Goal: Task Accomplishment & Management: Use online tool/utility

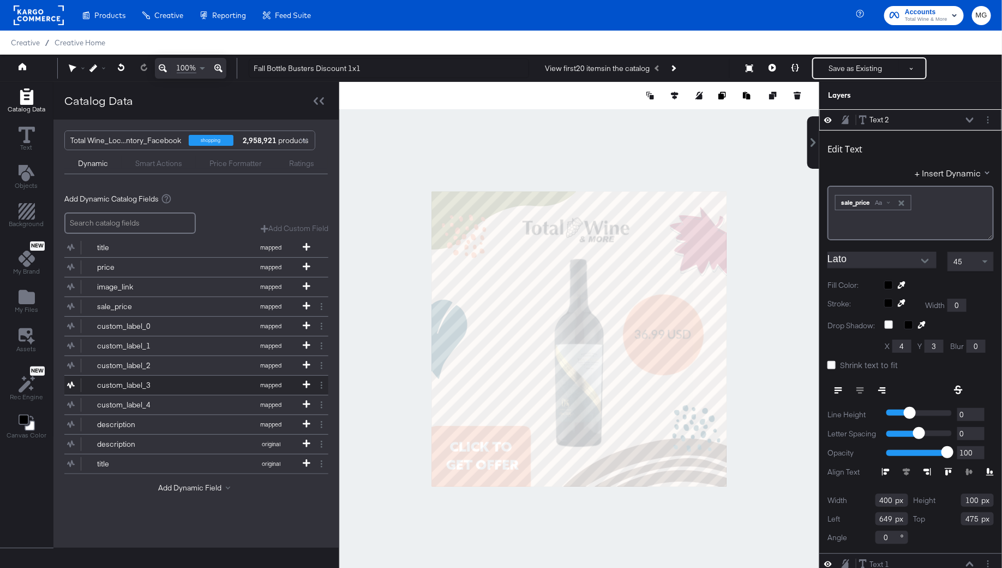
click at [145, 383] on div "custom_label_3" at bounding box center [136, 385] width 79 height 10
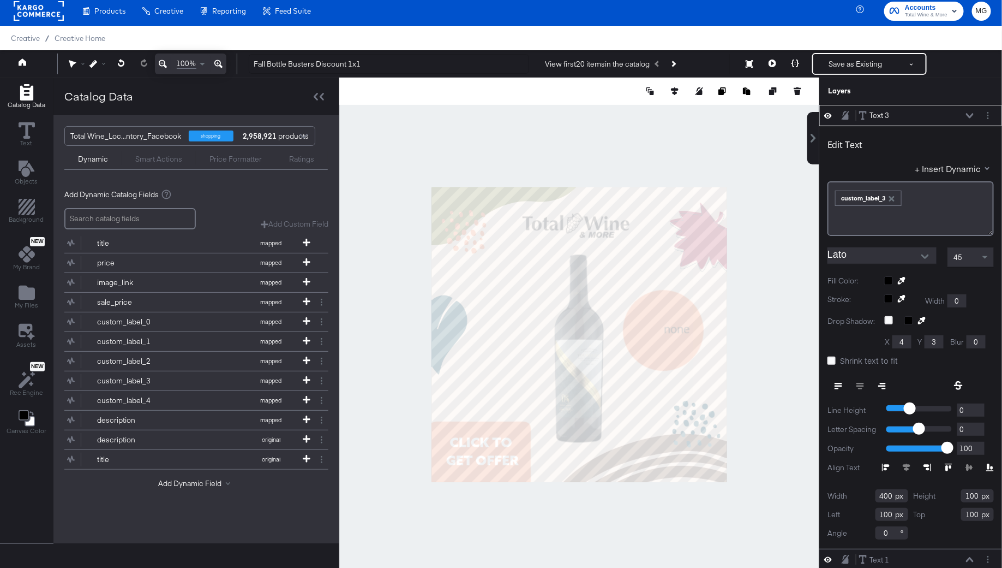
type input "701"
type input "475"
click at [835, 198] on span "custom_label_3" at bounding box center [869, 197] width 69 height 18
click at [909, 201] on div "﻿ ﻿ custom_label_3 ﻿" at bounding box center [911, 197] width 152 height 18
click at [862, 252] on input "Lato" at bounding box center [874, 255] width 93 height 16
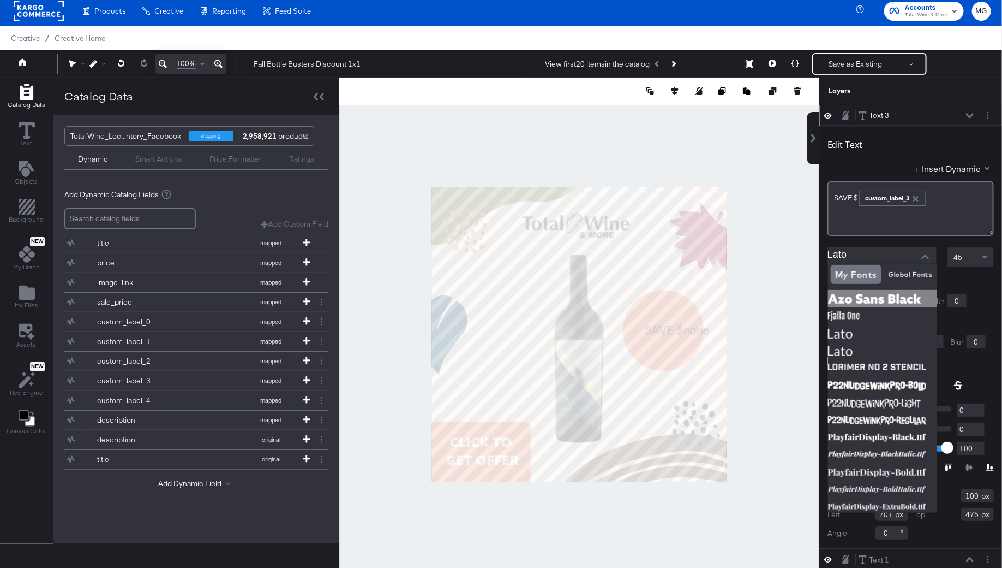
click at [860, 301] on img at bounding box center [882, 298] width 109 height 17
type input "Azo Sans Black"
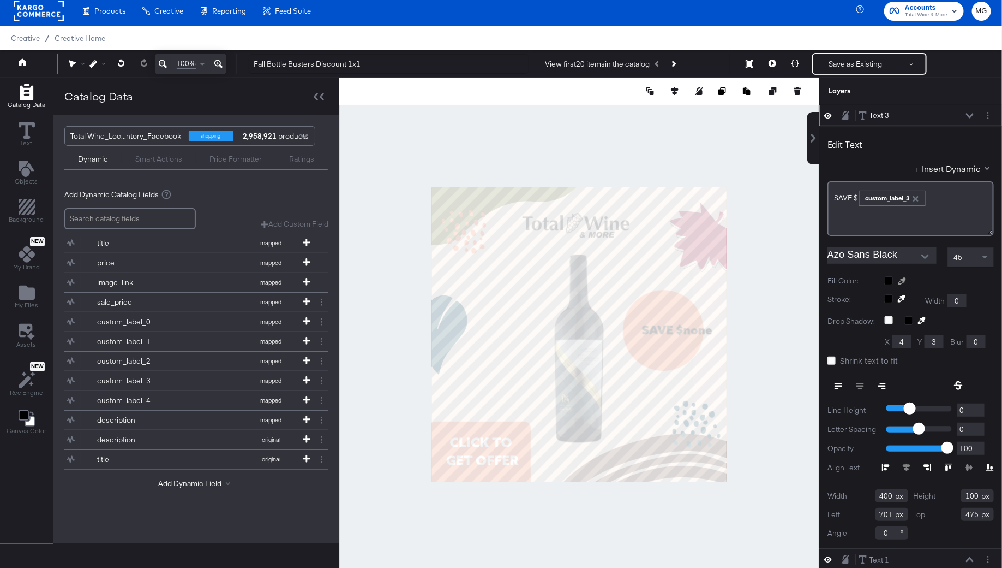
click at [899, 282] on icon at bounding box center [903, 281] width 8 height 8
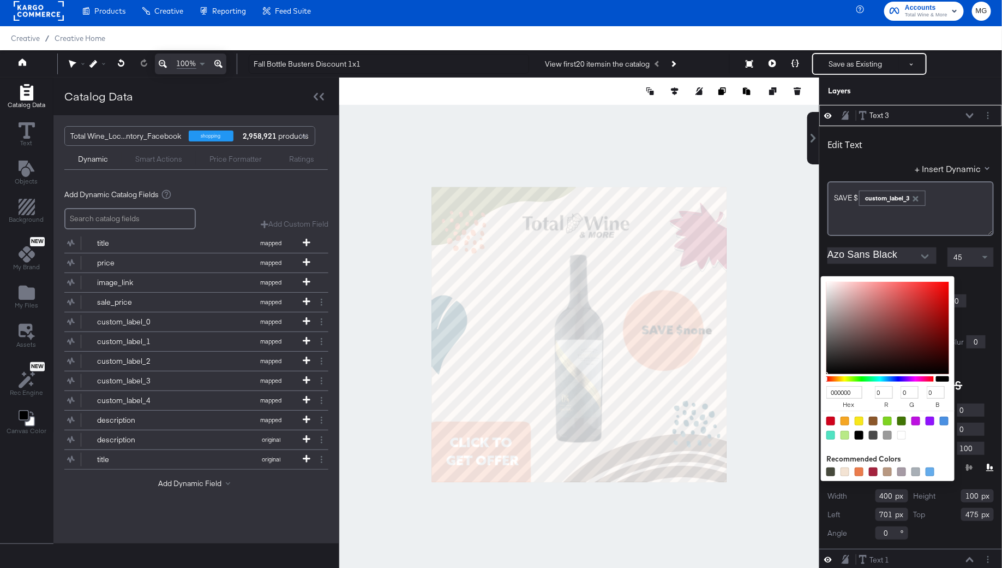
click at [889, 282] on div "000000 hex 0 r 0 g 0 b 100 a Recommended Colors" at bounding box center [940, 280] width 110 height 9
type input "F1D1D1"
type input "241"
type input "209"
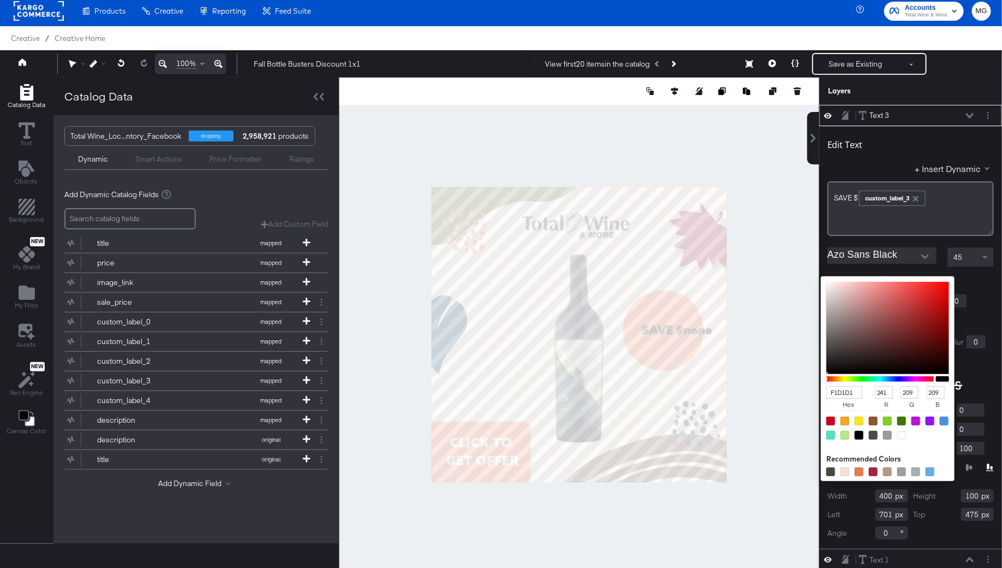
type input "EFD0D0"
type input "239"
type input "208"
type input "F2EEEE"
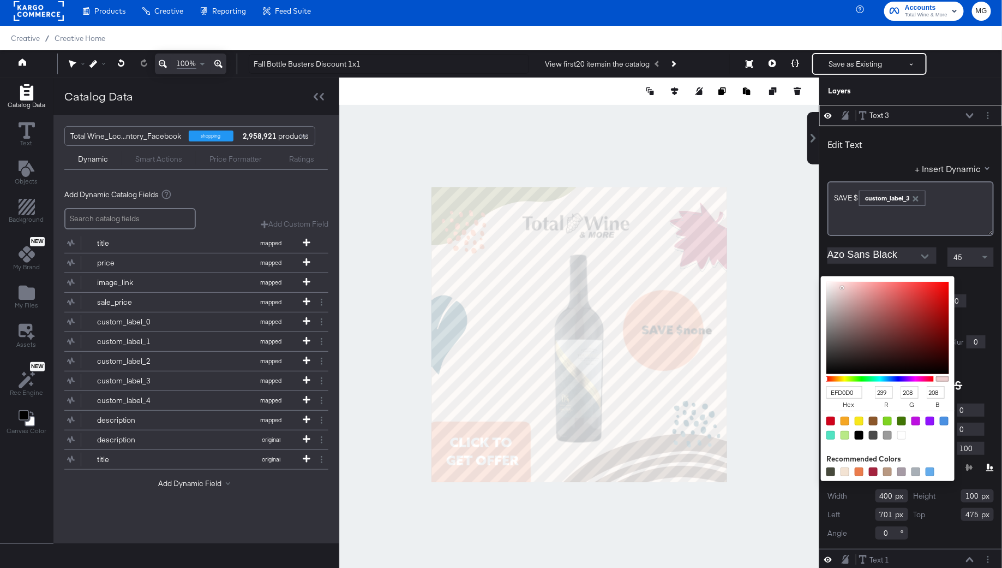
type input "242"
type input "238"
type input "FFFFFF"
type input "255"
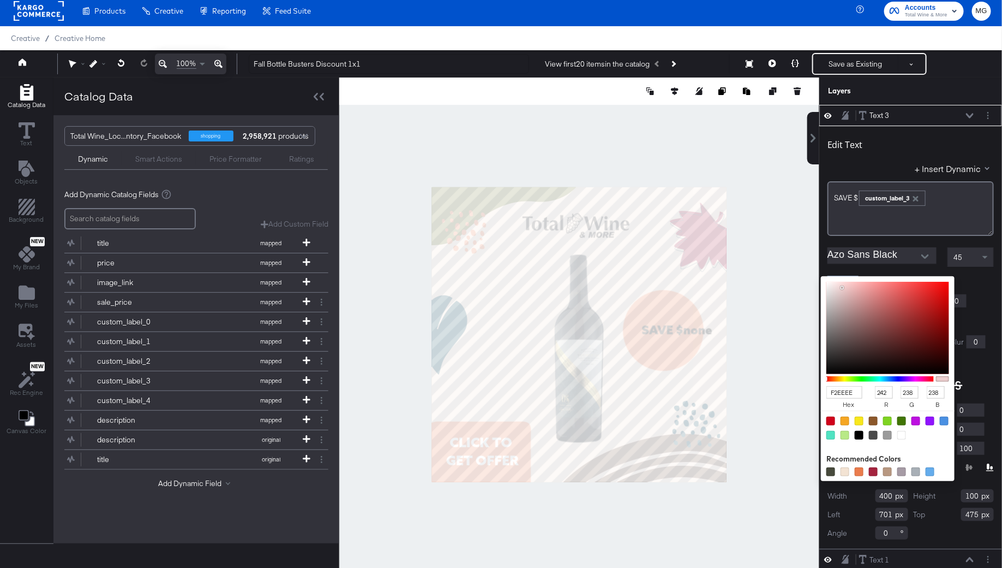
type input "255"
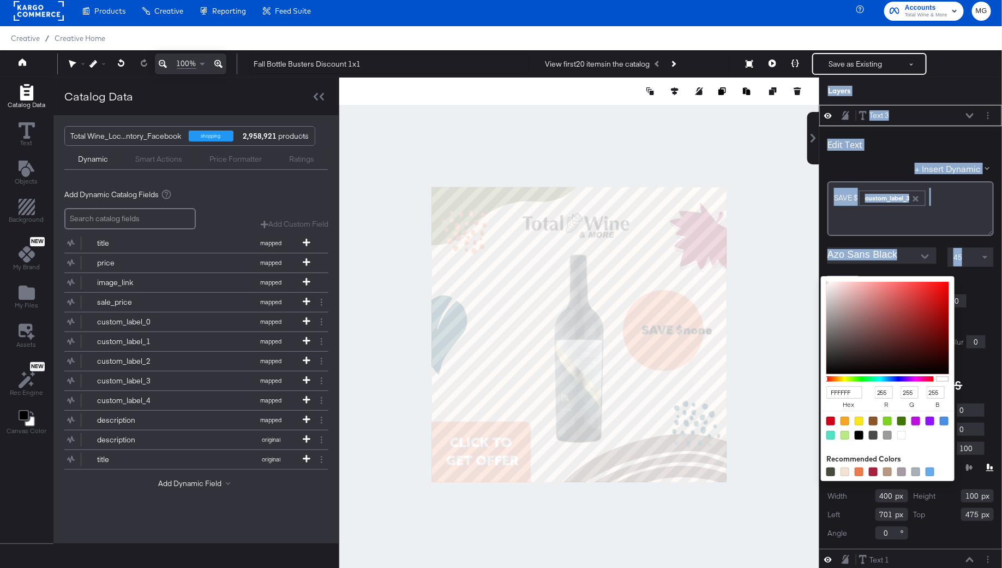
drag, startPoint x: 843, startPoint y: 286, endPoint x: 797, endPoint y: 264, distance: 51.3
click at [797, 105] on div "Catalog Data Text Objects Background New My Brand My Files Assets New Rec Engin…" at bounding box center [501, 90] width 1002 height 27
type input "FBF8F8"
type input "251"
type input "248"
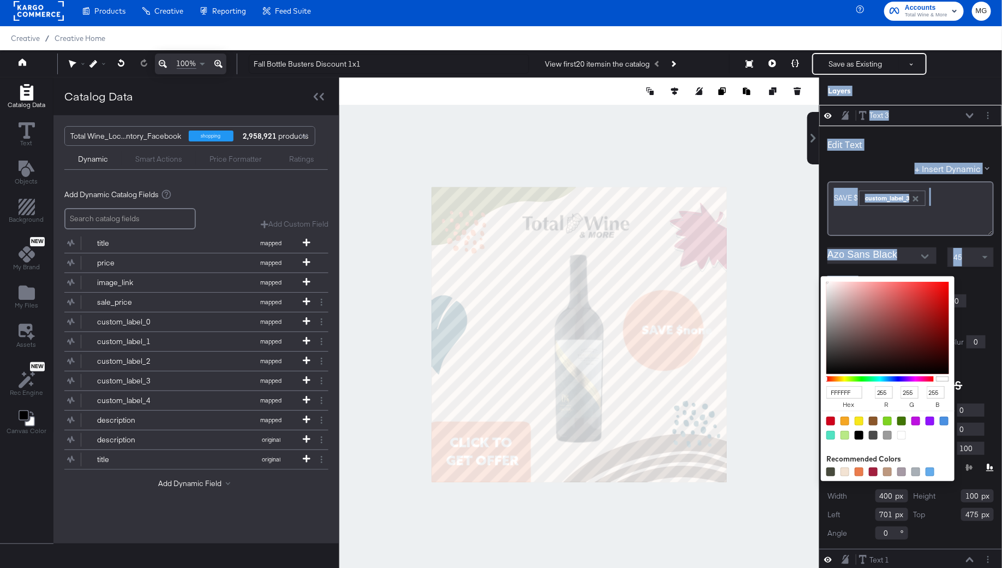
type input "248"
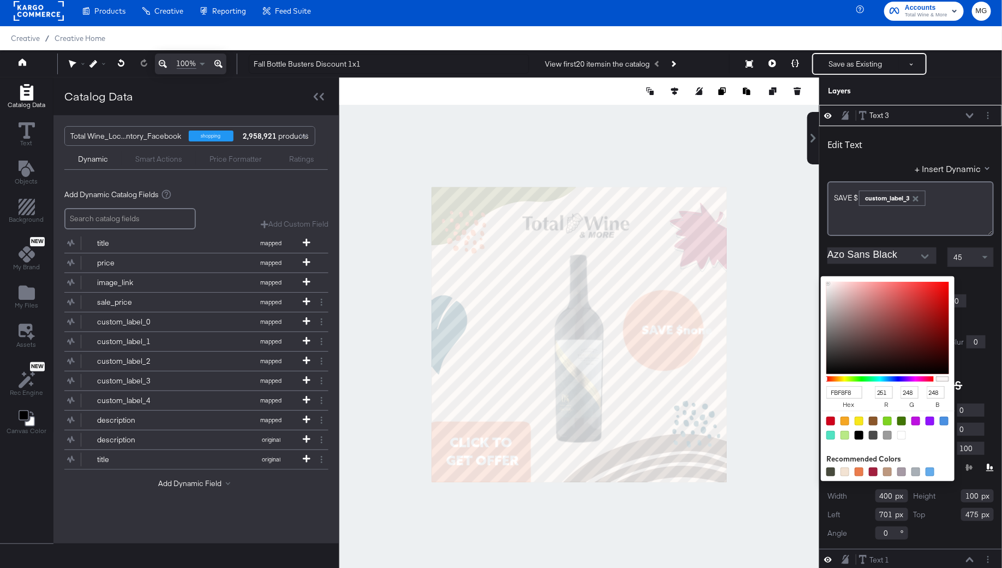
type input "FFFBFB"
type input "255"
type input "251"
type input "FFFDFD"
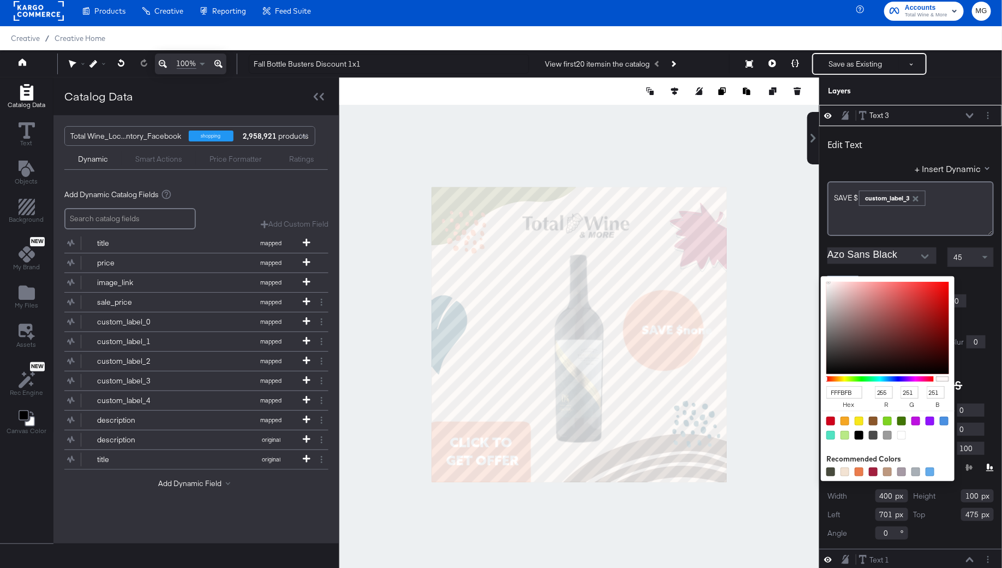
type input "253"
type input "FFFFFF"
type input "255"
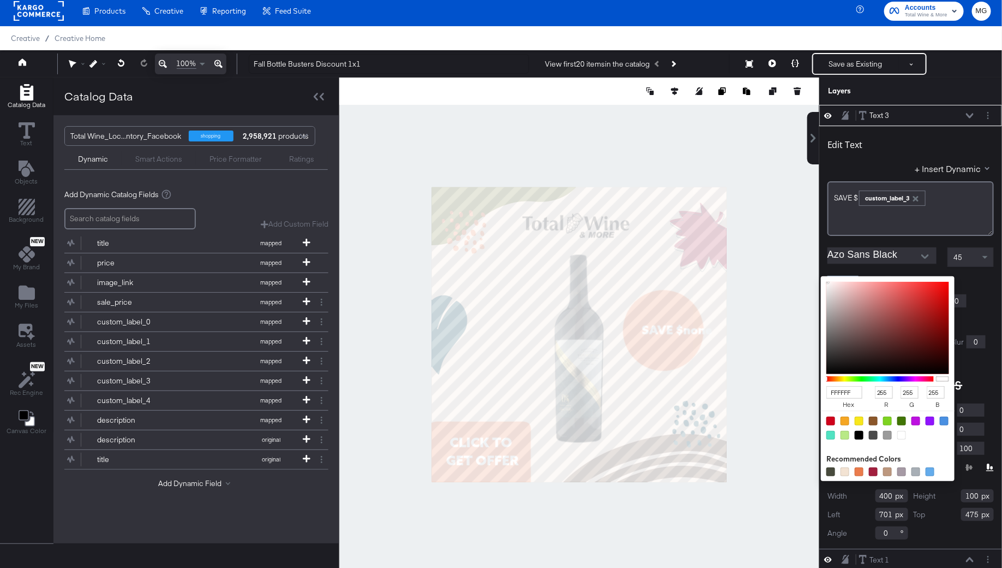
drag, startPoint x: 829, startPoint y: 282, endPoint x: 826, endPoint y: 266, distance: 16.2
click at [826, 266] on div "Edit Text + Insert Dynamic SAVE $﻿ ﻿ custom_label_3 ﻿ Azo Sans Black 45 Fill Co…" at bounding box center [911, 337] width 183 height 422
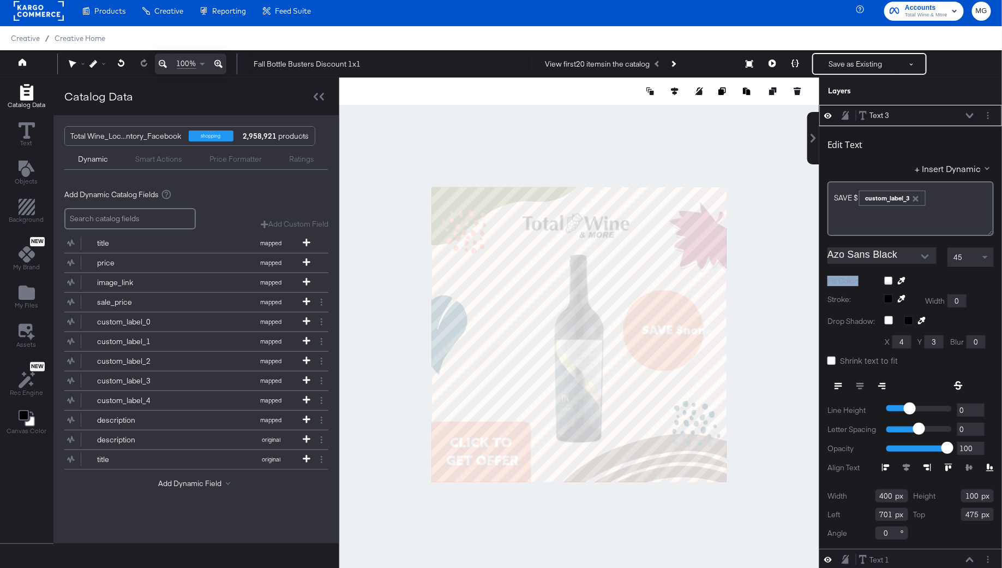
click at [826, 267] on div "Edit Text + Insert Dynamic SAVE $﻿ ﻿ custom_label_3 ﻿ Azo Sans Black 45 Fill Co…" at bounding box center [911, 337] width 183 height 422
type input "668"
click at [854, 196] on span "SAVE $﻿" at bounding box center [847, 198] width 24 height 10
type input "176"
type input "425"
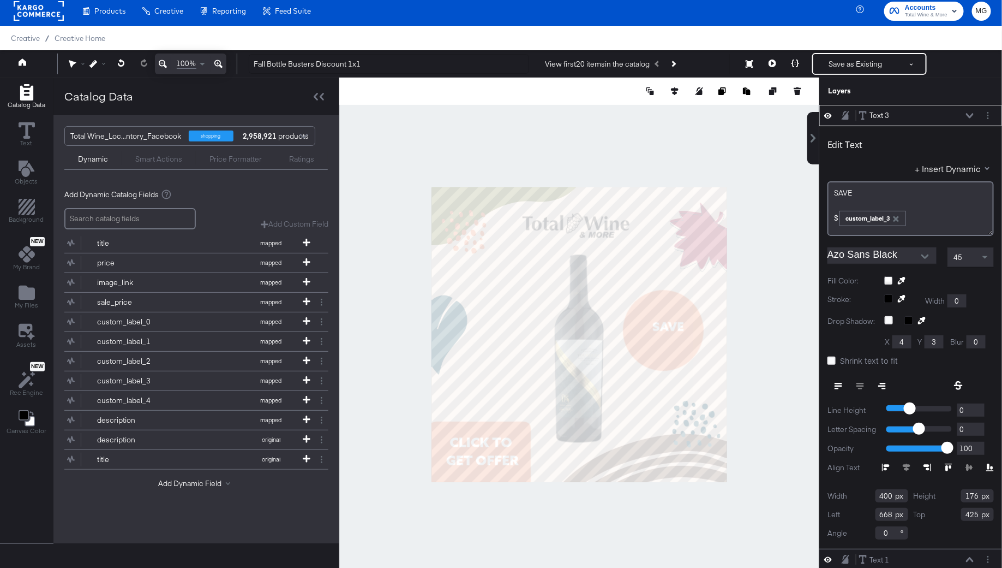
type input "232"
click at [843, 201] on div "﻿" at bounding box center [911, 203] width 152 height 10
type input "421"
type input "649"
type input "408"
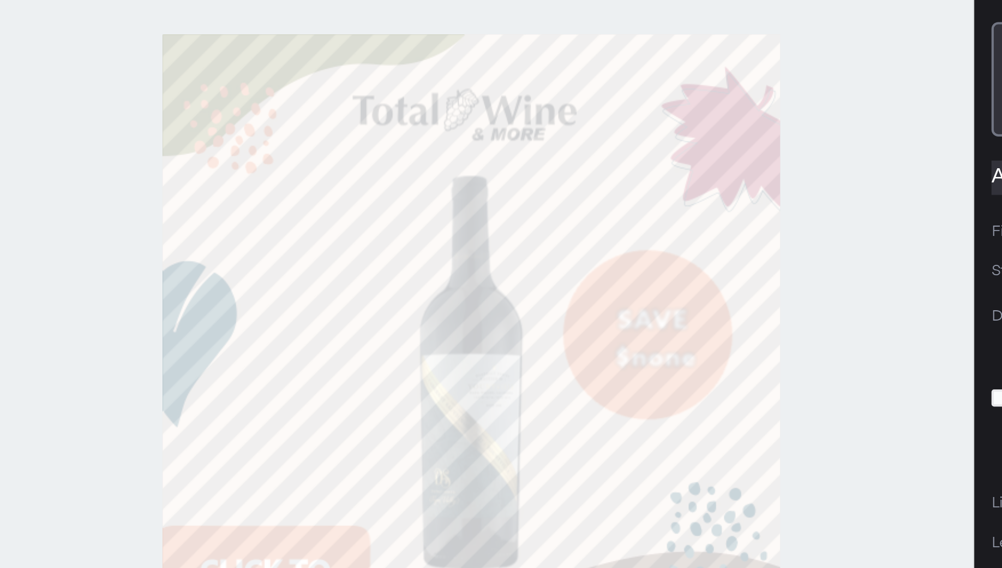
type input "431"
type input "252"
type input "637"
type input "404"
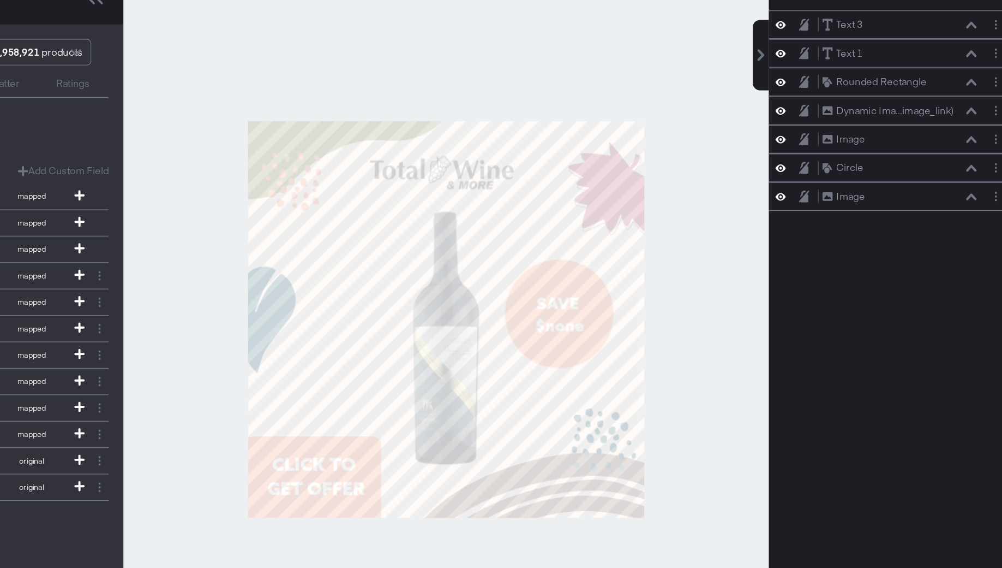
click at [792, 350] on div at bounding box center [579, 334] width 480 height 514
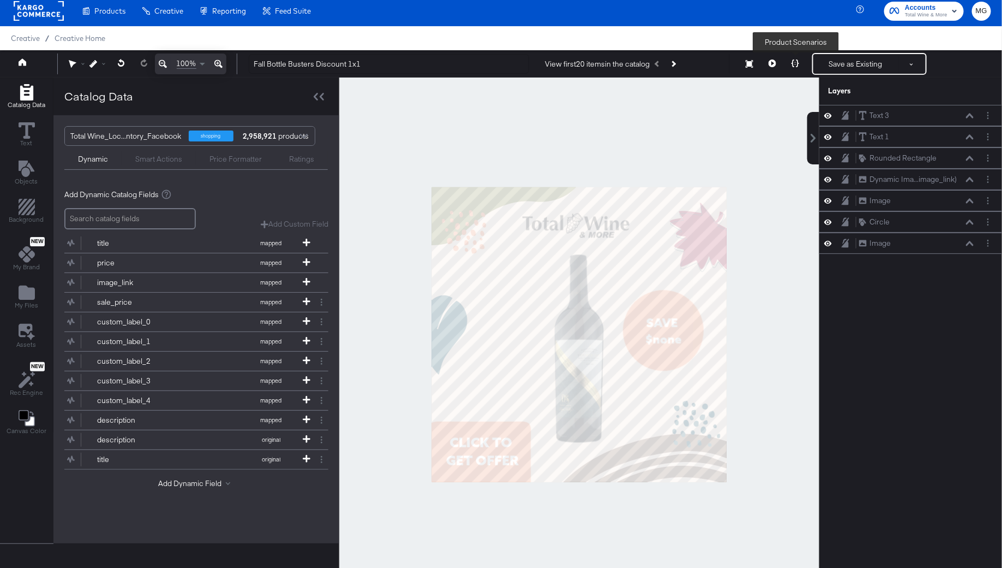
click at [799, 62] on button at bounding box center [795, 64] width 23 height 22
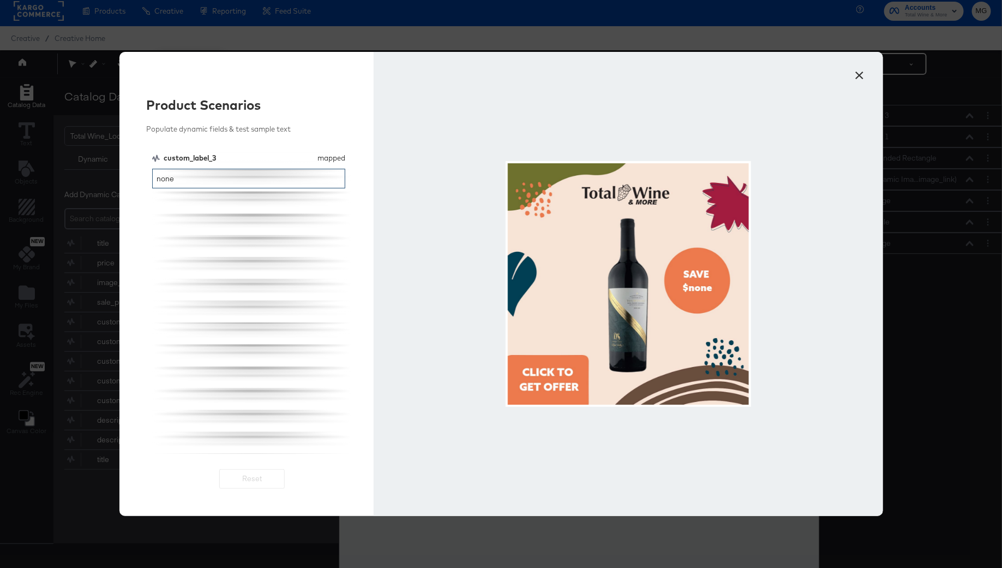
click at [188, 177] on input "none" at bounding box center [249, 179] width 194 height 20
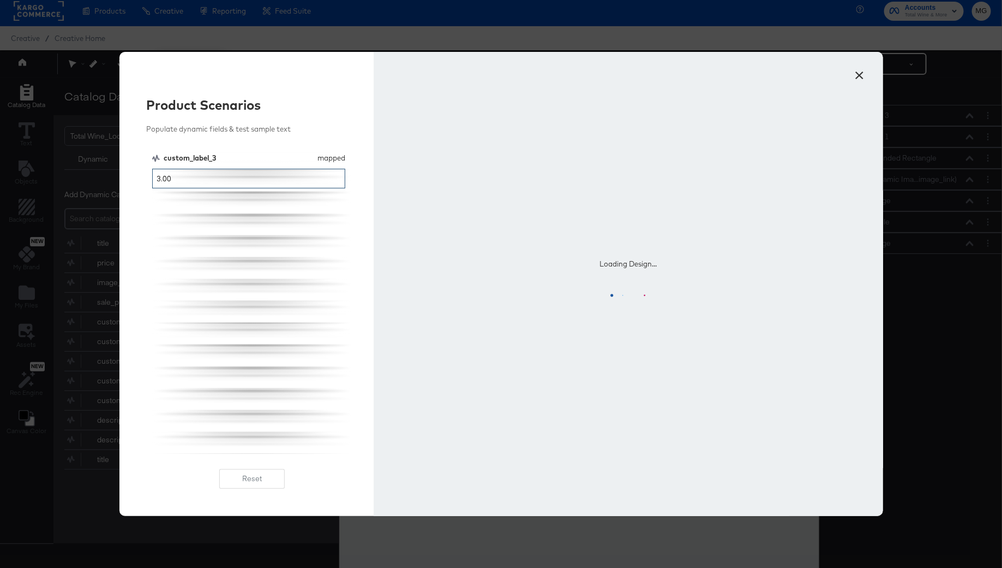
scroll to position [0, 0]
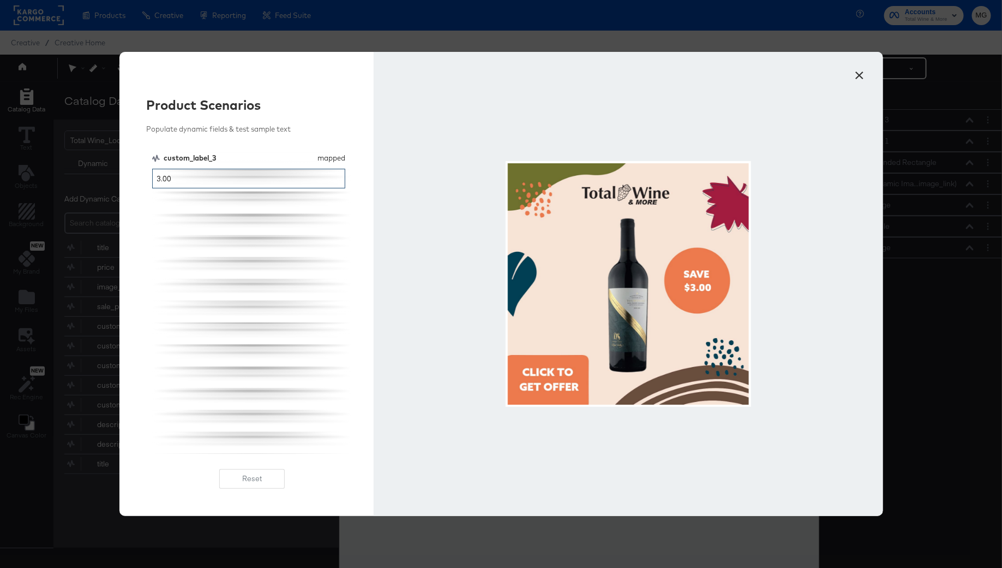
type input "3.00"
click at [863, 75] on button "×" at bounding box center [860, 73] width 20 height 20
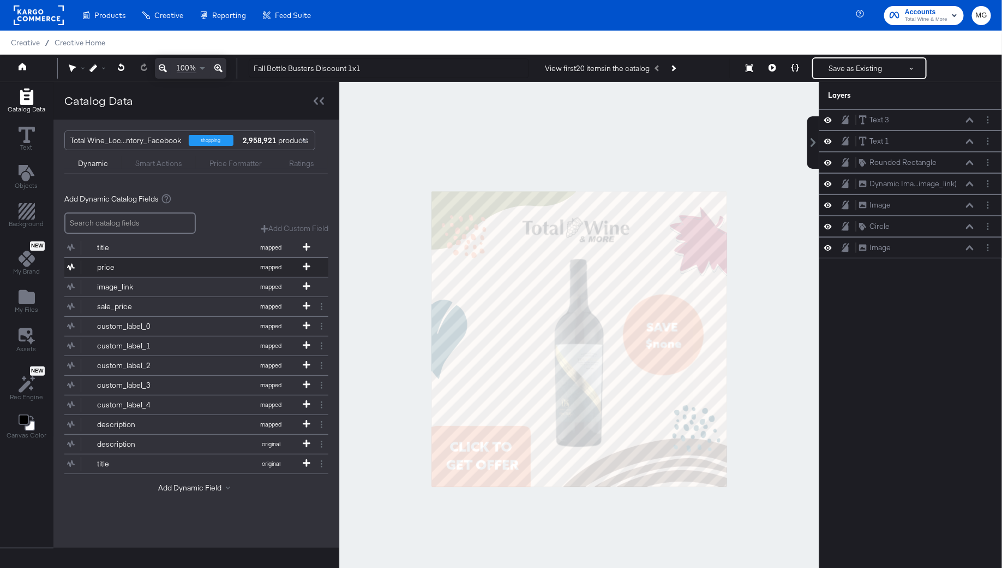
scroll to position [27, 0]
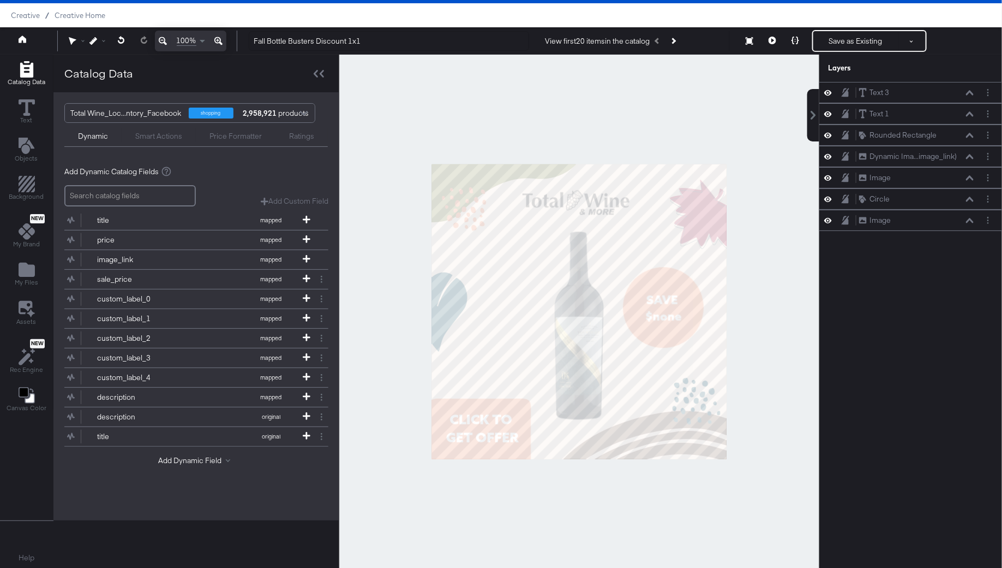
click at [231, 137] on div "Price Formatter" at bounding box center [236, 136] width 52 height 10
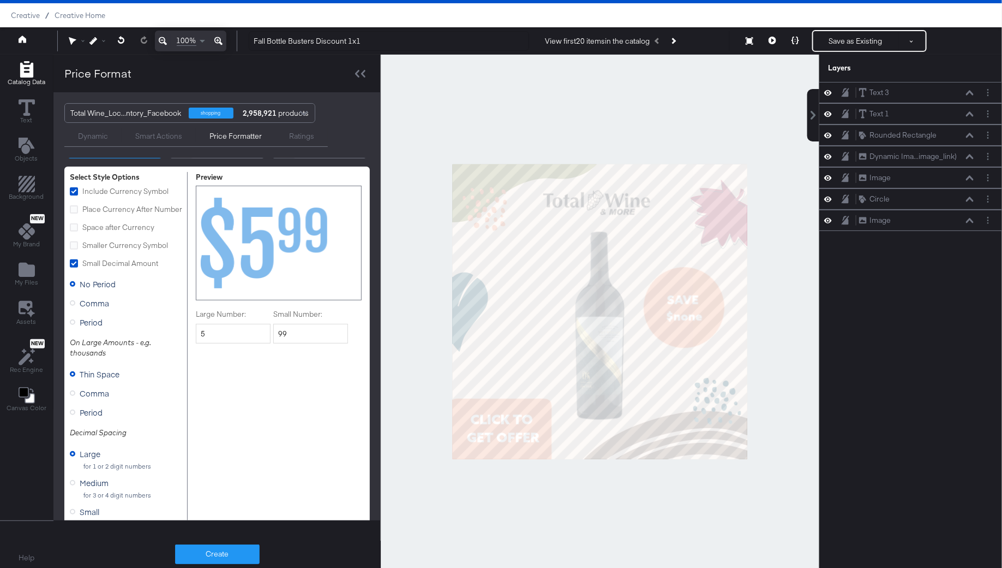
scroll to position [100, 0]
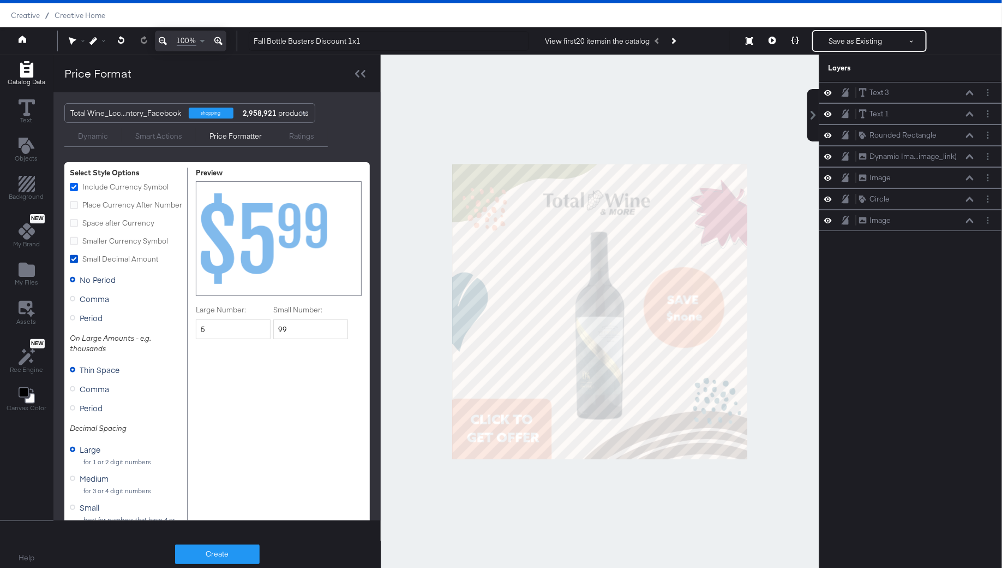
click at [74, 188] on icon at bounding box center [74, 187] width 8 height 8
click at [0, 0] on input "Include Currency Symbol" at bounding box center [0, 0] width 0 height 0
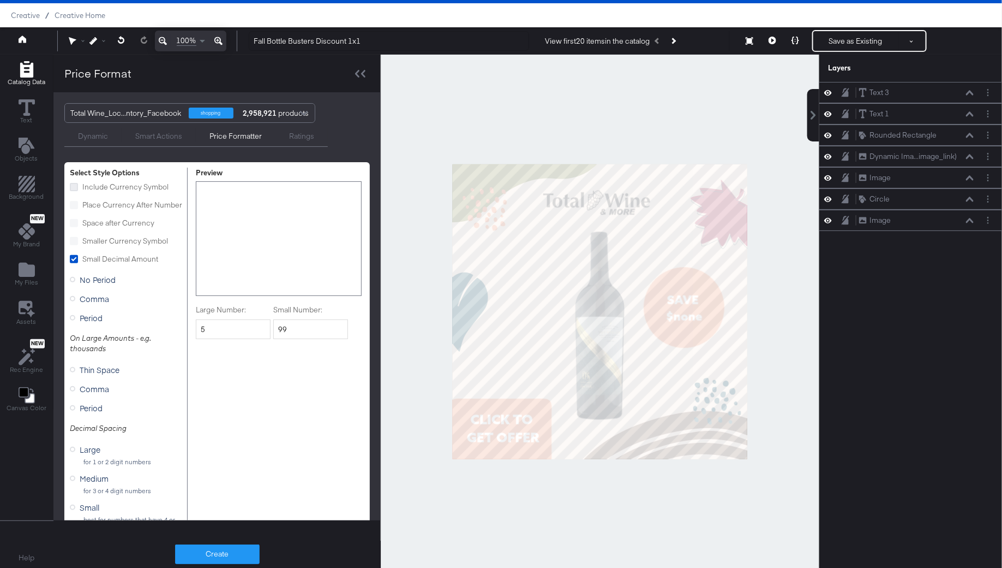
click at [74, 187] on icon at bounding box center [74, 187] width 8 height 8
click at [0, 0] on input "Include Currency Symbol" at bounding box center [0, 0] width 0 height 0
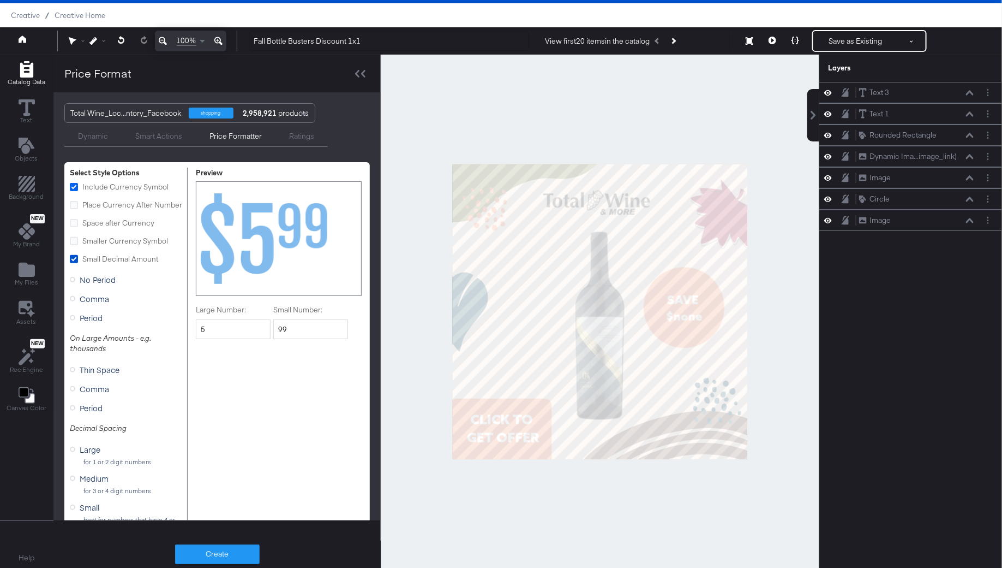
click at [74, 187] on icon at bounding box center [74, 187] width 8 height 8
click at [0, 0] on input "Include Currency Symbol" at bounding box center [0, 0] width 0 height 0
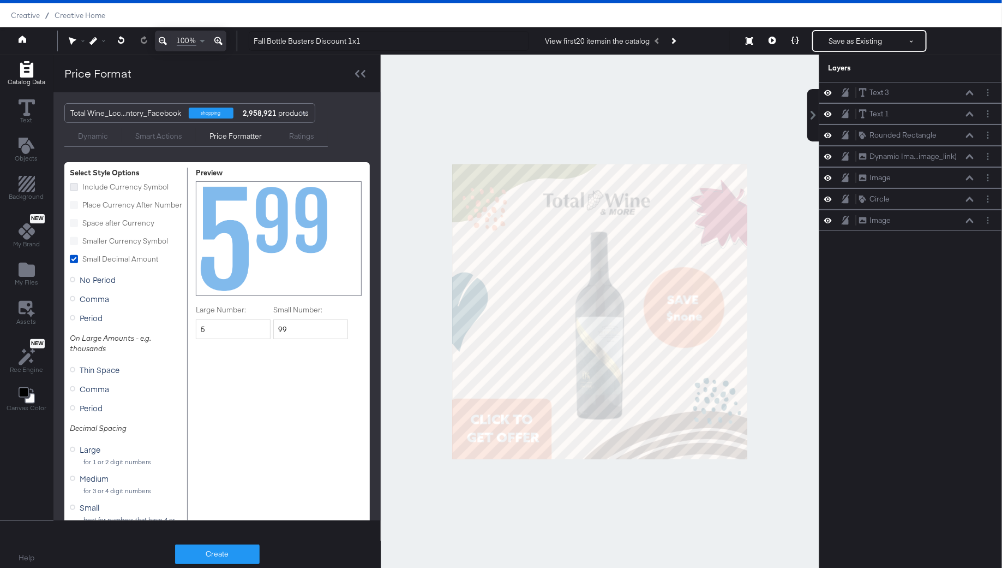
click at [74, 187] on icon at bounding box center [74, 187] width 8 height 8
click at [0, 0] on input "Include Currency Symbol" at bounding box center [0, 0] width 0 height 0
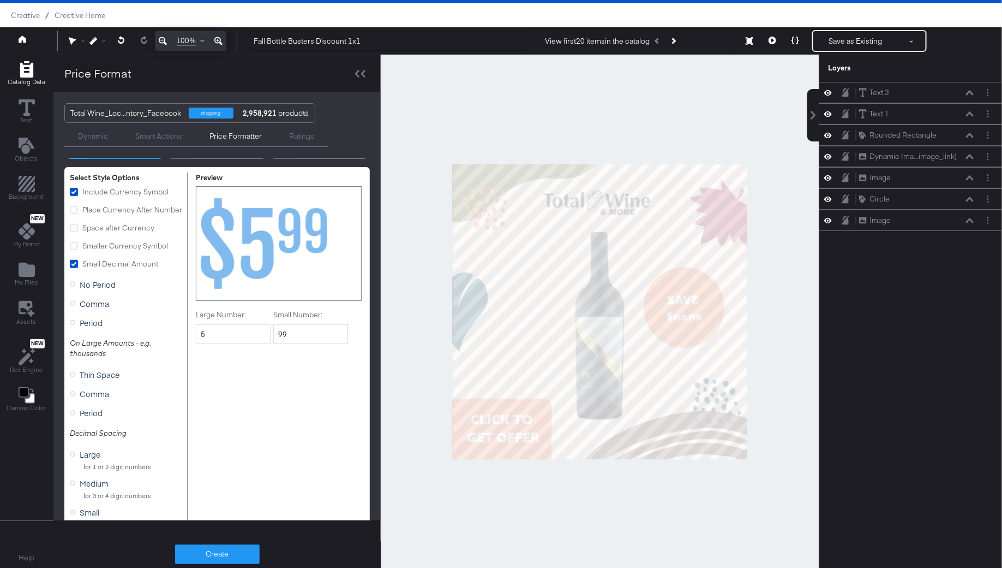
scroll to position [70, 0]
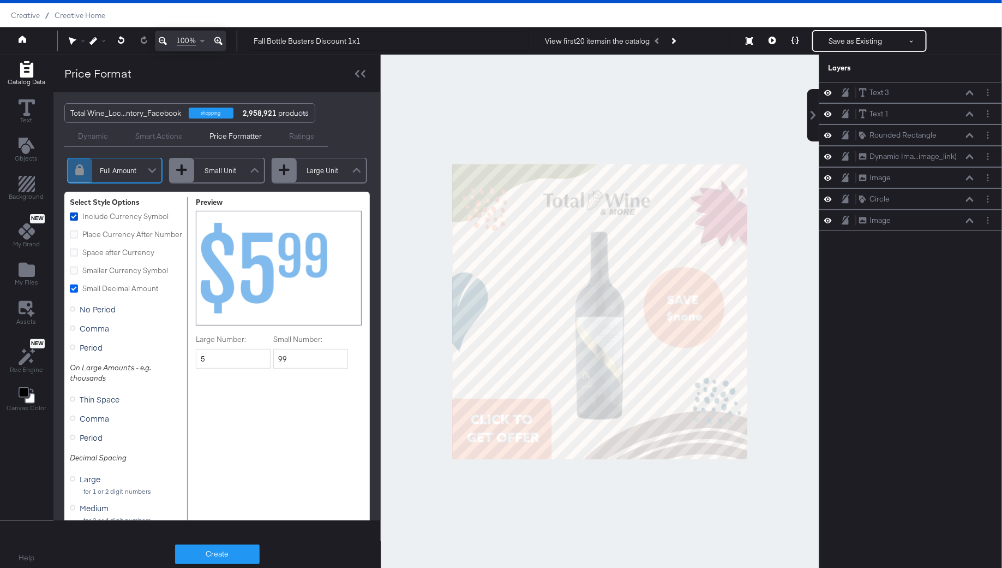
click at [73, 289] on icon at bounding box center [74, 288] width 8 height 8
click at [0, 0] on input "Small Decimal Amount" at bounding box center [0, 0] width 0 height 0
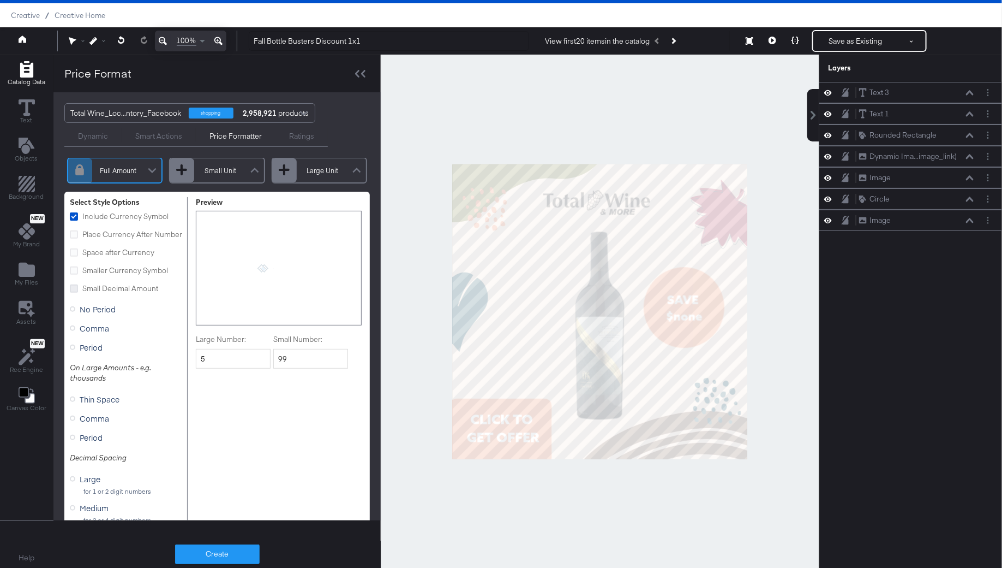
click at [73, 289] on icon at bounding box center [74, 288] width 8 height 8
click at [0, 0] on input "Small Decimal Amount" at bounding box center [0, 0] width 0 height 0
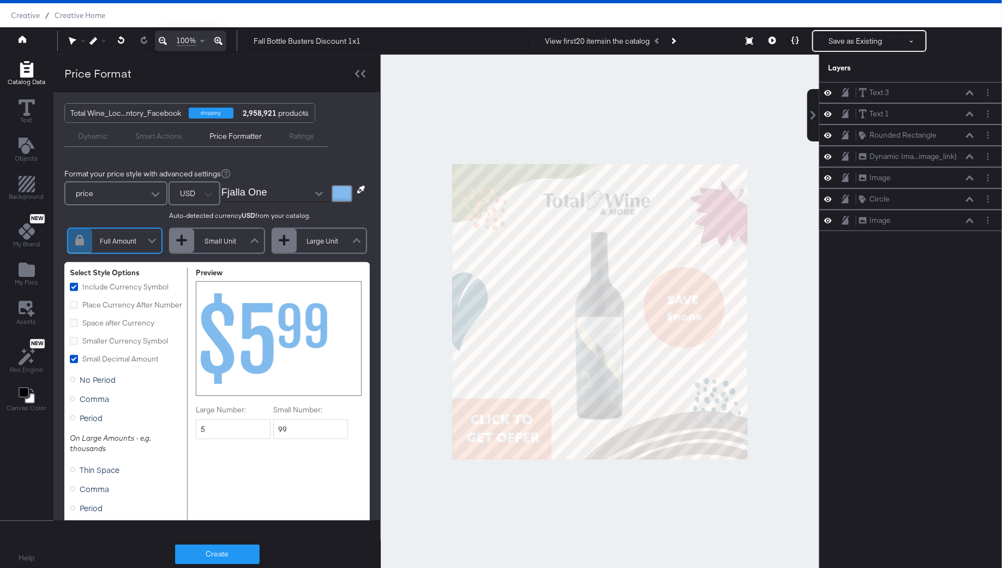
scroll to position [7, 0]
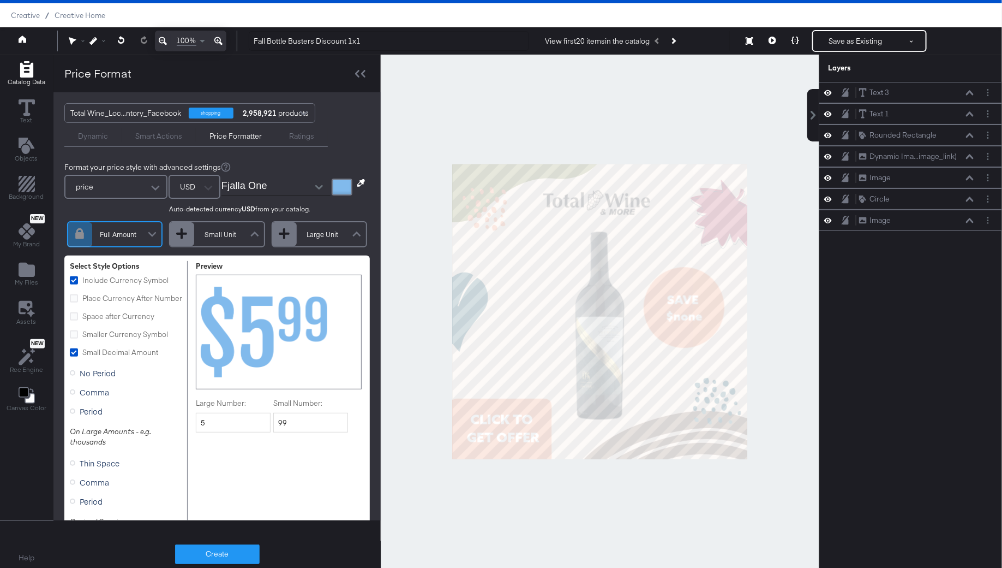
click at [134, 185] on div "price" at bounding box center [115, 187] width 101 height 22
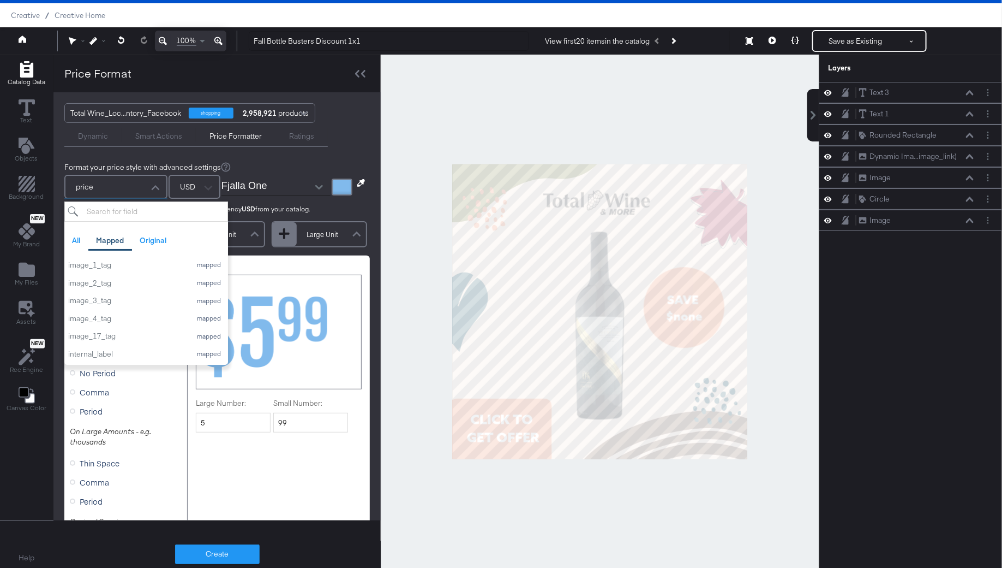
scroll to position [19, 0]
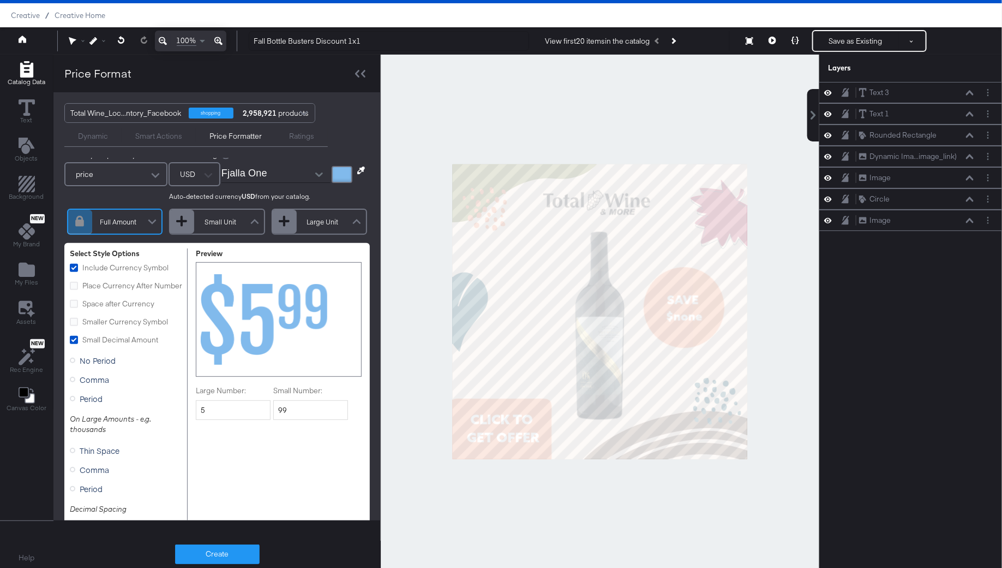
click at [399, 133] on div at bounding box center [600, 312] width 439 height 514
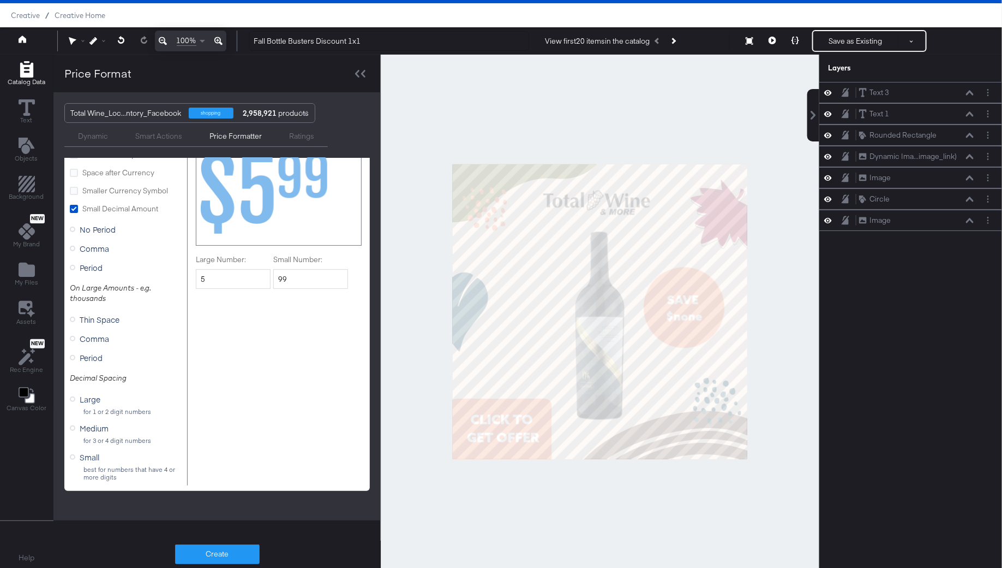
scroll to position [158, 0]
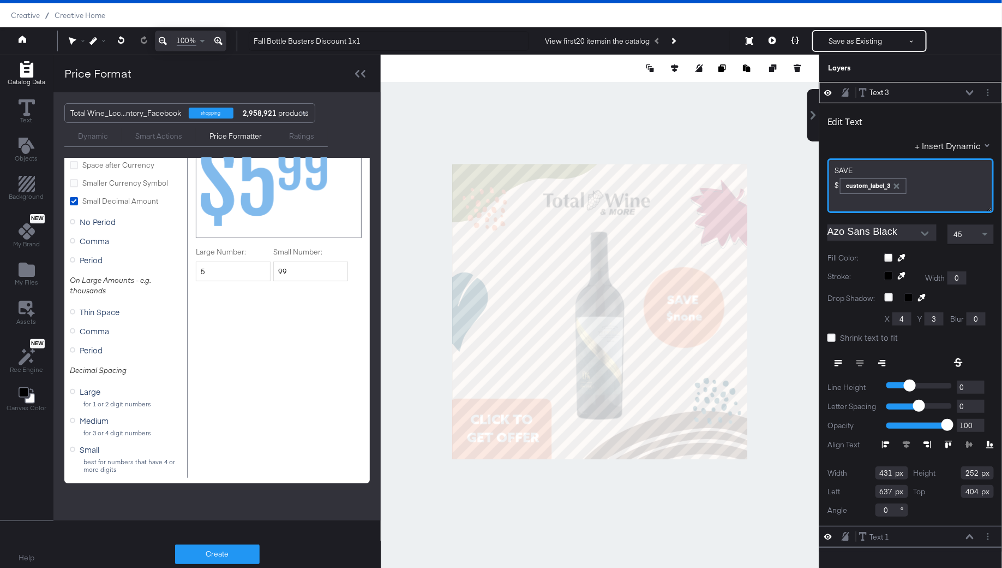
click at [836, 170] on span "SAVE" at bounding box center [844, 170] width 18 height 10
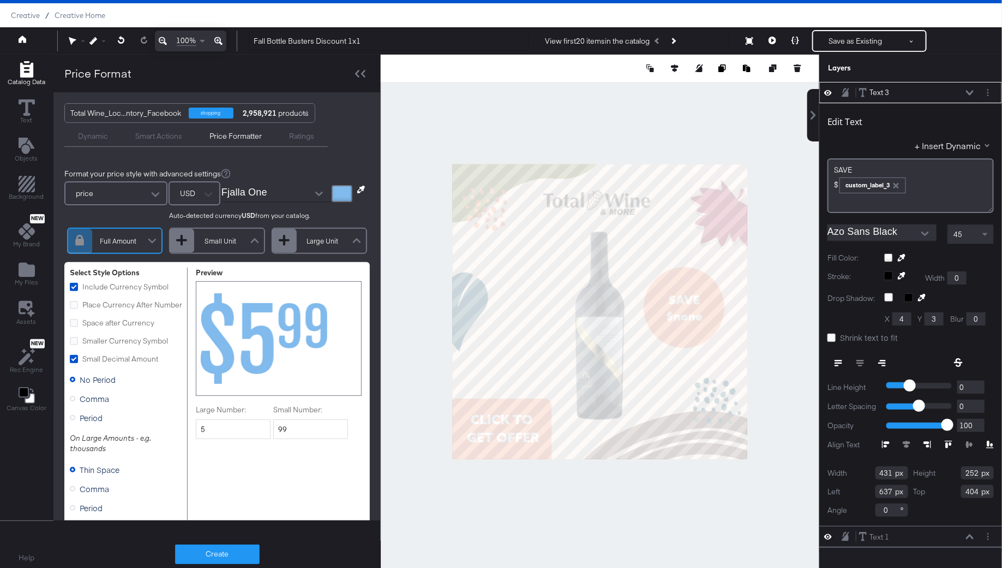
scroll to position [158, 0]
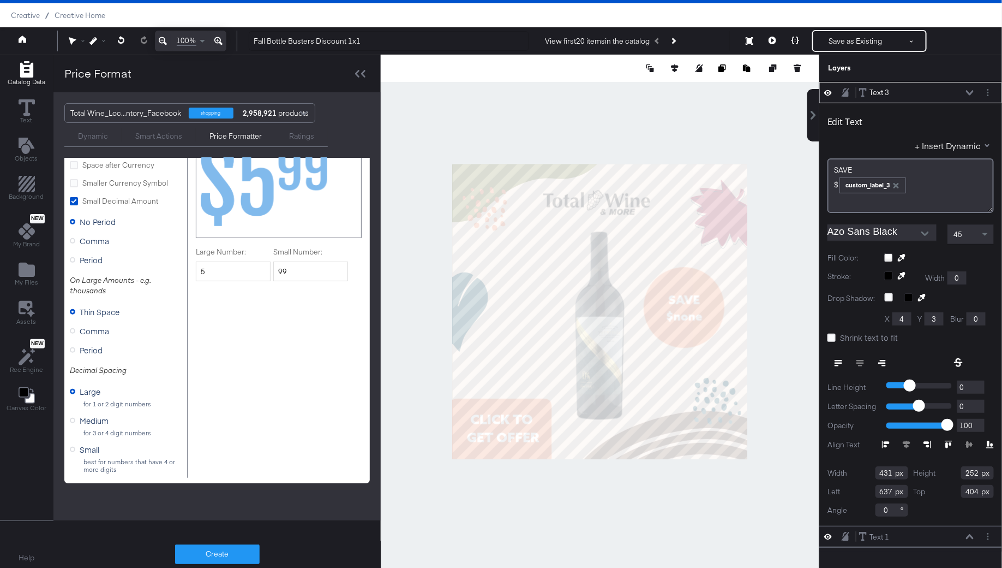
click at [837, 168] on span "SAVE" at bounding box center [843, 170] width 18 height 10
click at [872, 166] on div "SAVE f" at bounding box center [910, 170] width 153 height 10
click at [839, 168] on span "SAVE" at bounding box center [843, 170] width 18 height 10
click at [765, 111] on div at bounding box center [600, 312] width 439 height 514
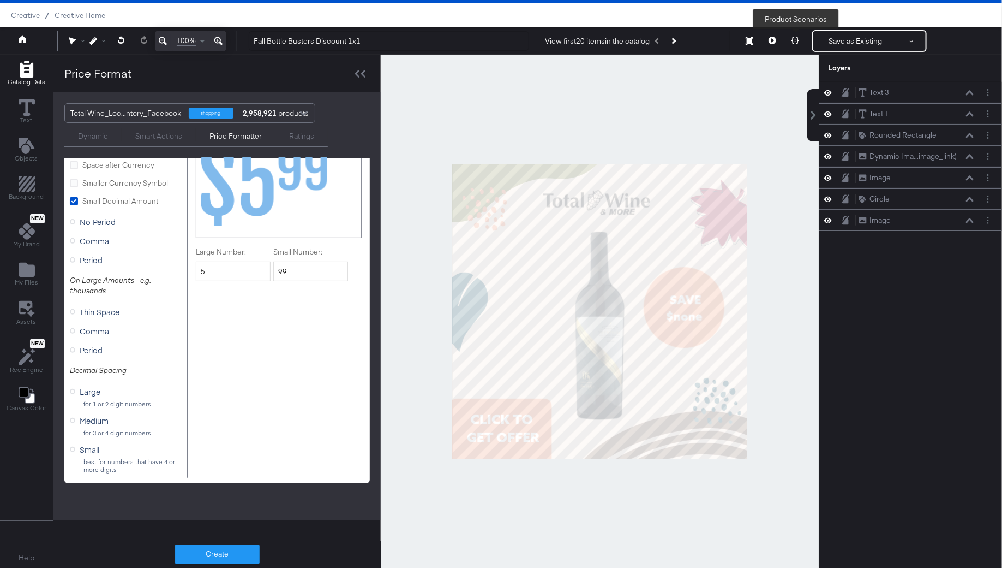
click at [802, 41] on button at bounding box center [795, 41] width 23 height 22
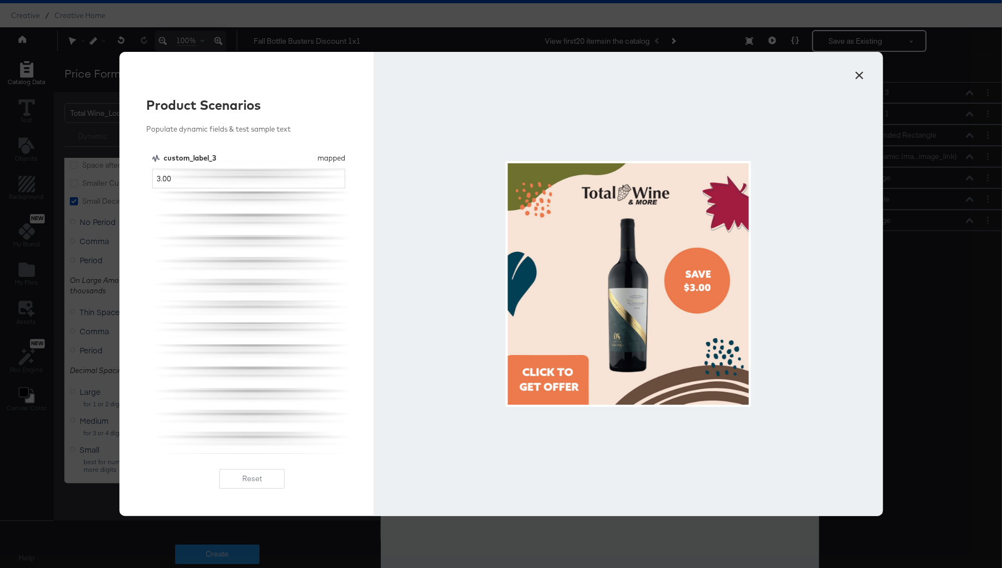
click at [862, 72] on button "×" at bounding box center [860, 73] width 20 height 20
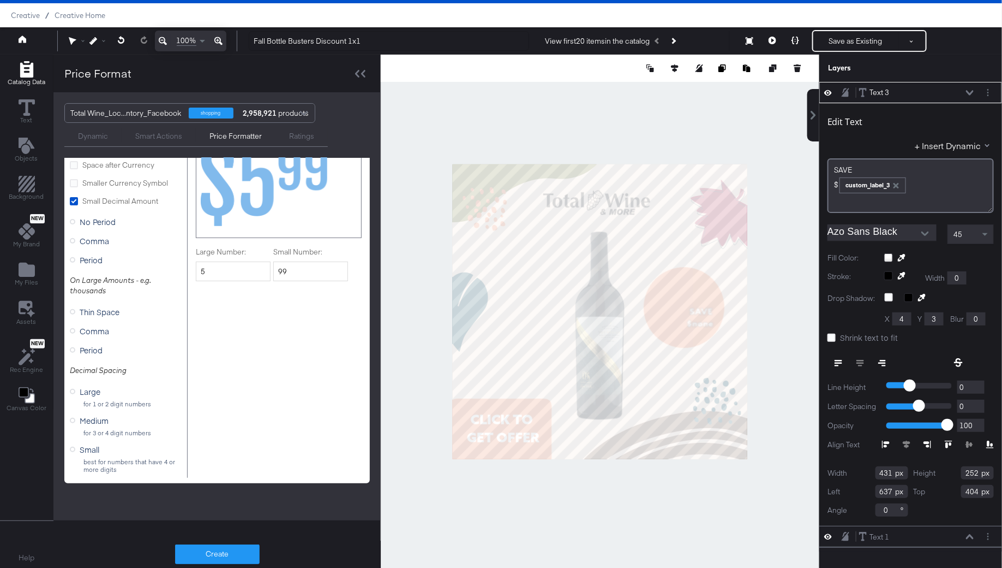
type input "398"
type input "233"
type input "670"
type input "424"
click at [982, 231] on span at bounding box center [987, 234] width 14 height 19
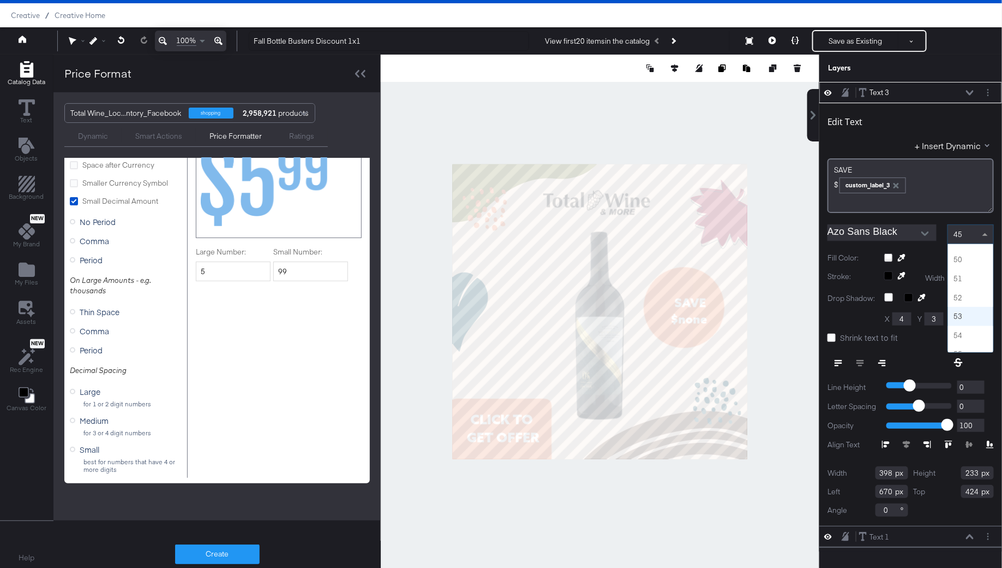
scroll to position [926, 0]
type input "650"
type input "408"
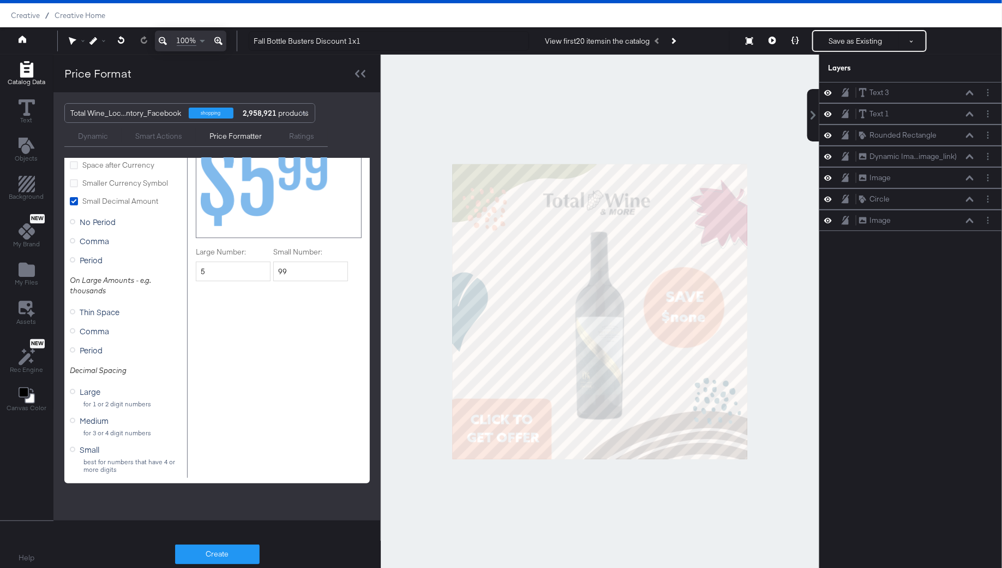
click at [761, 329] on div at bounding box center [600, 312] width 439 height 514
click at [793, 42] on icon at bounding box center [796, 41] width 8 height 8
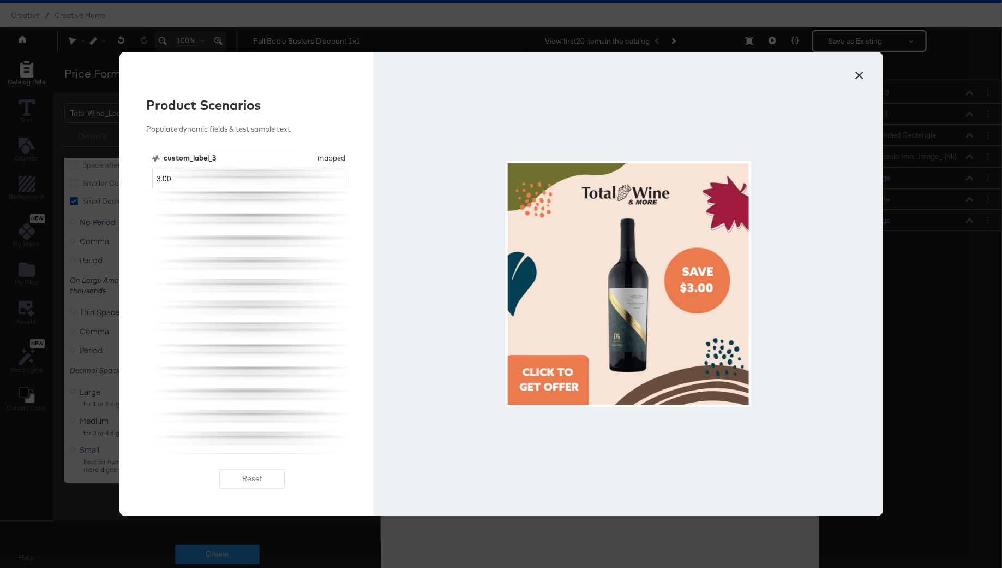
click at [861, 72] on button "×" at bounding box center [860, 73] width 20 height 20
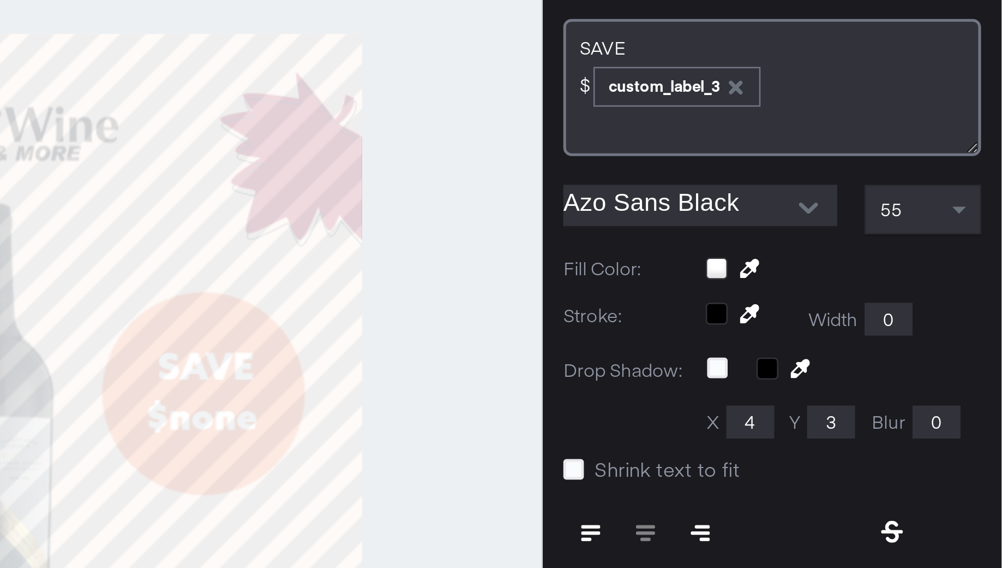
click at [847, 82] on div "Catalog Data Text Objects Background New My Brand My Files Assets New Rec Engin…" at bounding box center [501, 68] width 1002 height 27
type input "1234"
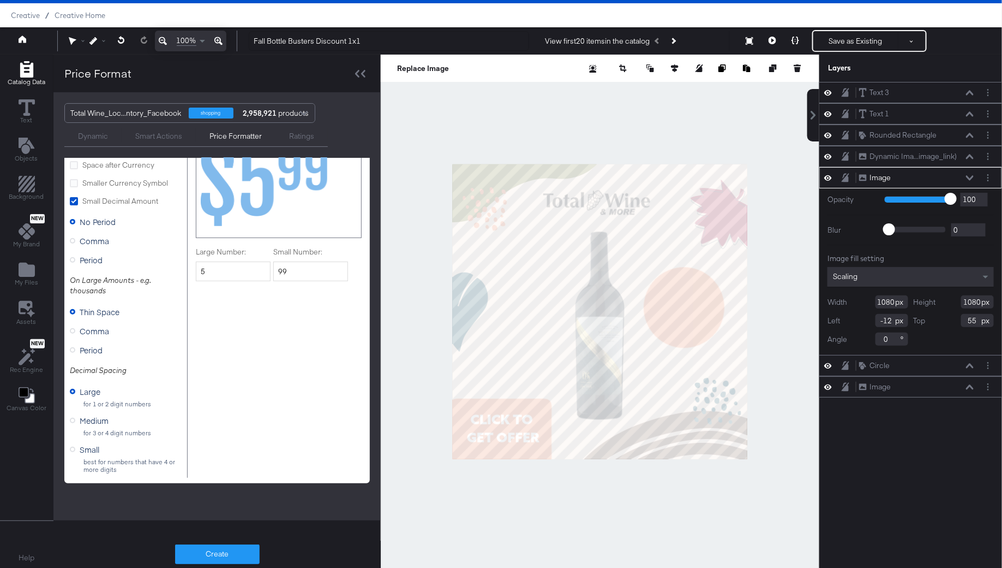
click at [770, 317] on div at bounding box center [600, 312] width 439 height 514
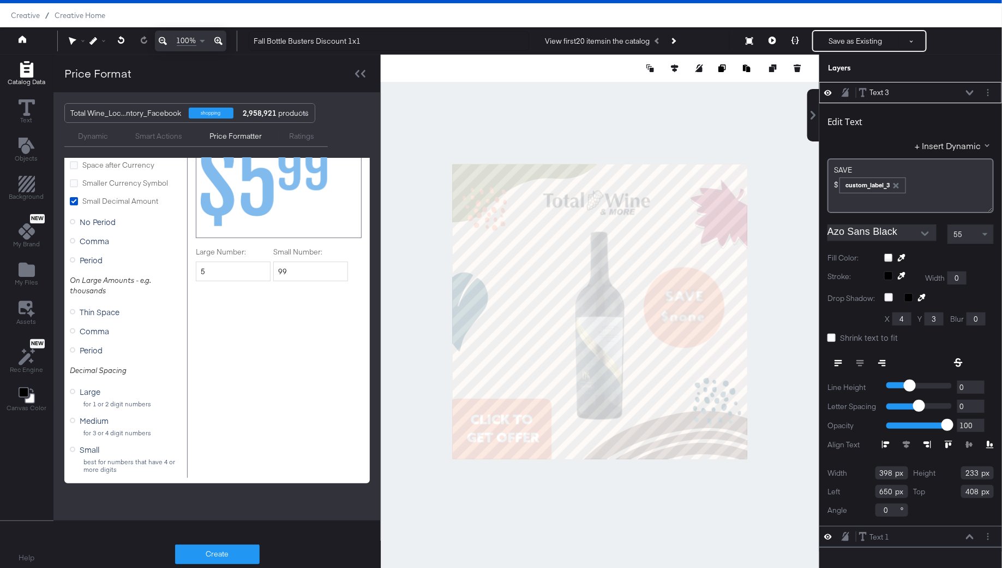
type input "403"
type input "236"
type input "645"
type input "405"
click at [799, 343] on div at bounding box center [600, 312] width 439 height 514
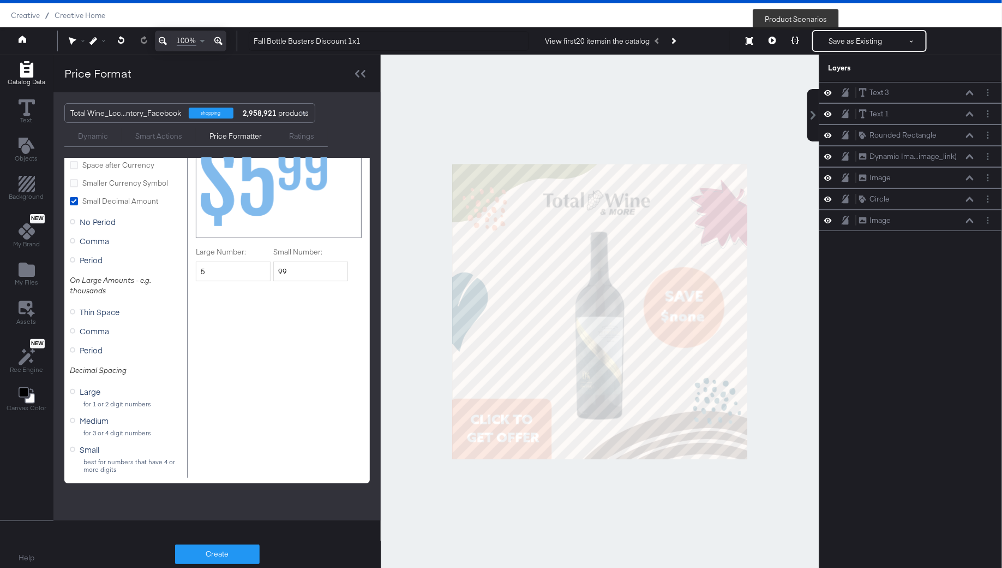
click at [793, 46] on button at bounding box center [795, 41] width 23 height 22
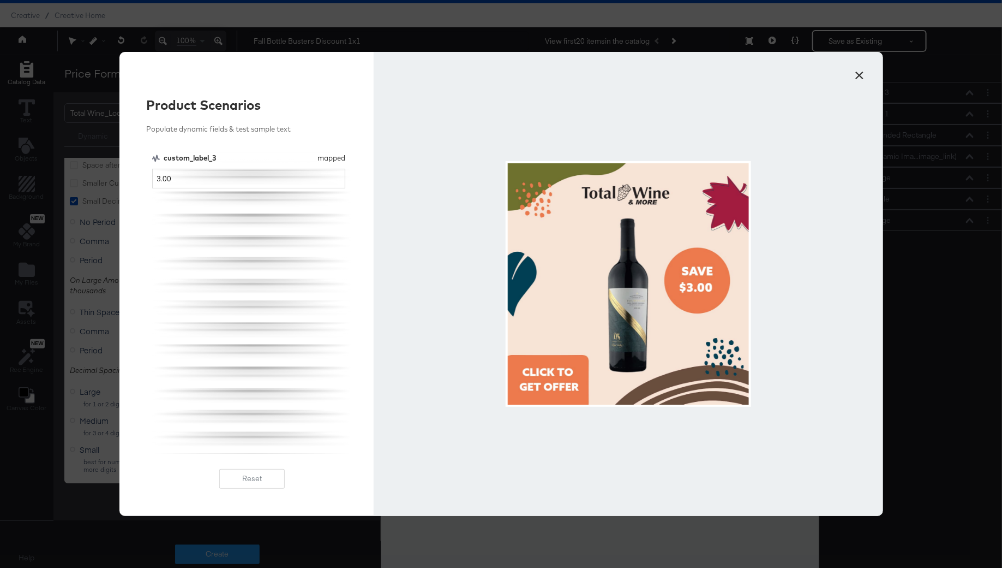
click at [862, 72] on button "×" at bounding box center [860, 73] width 20 height 20
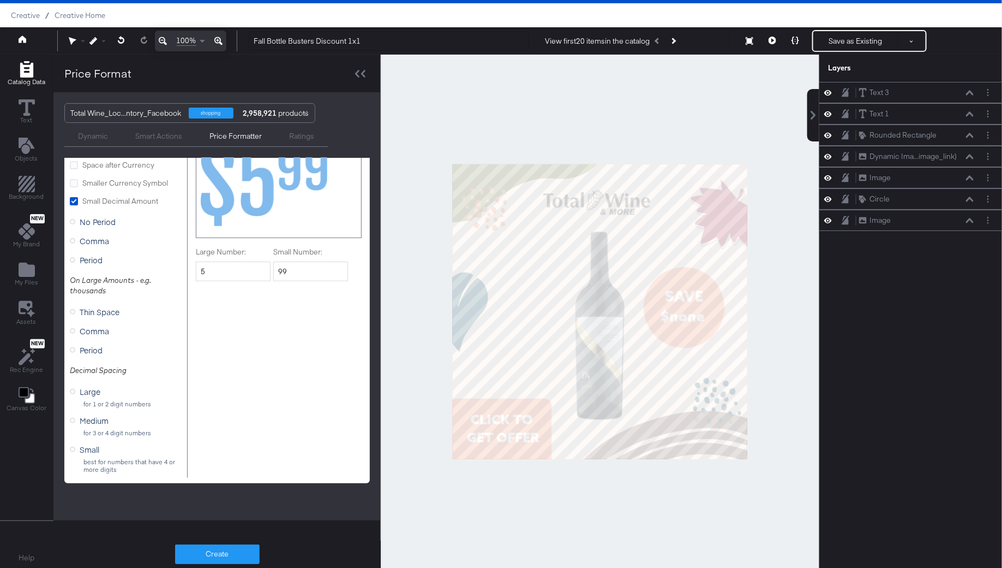
click at [778, 294] on div at bounding box center [600, 312] width 439 height 514
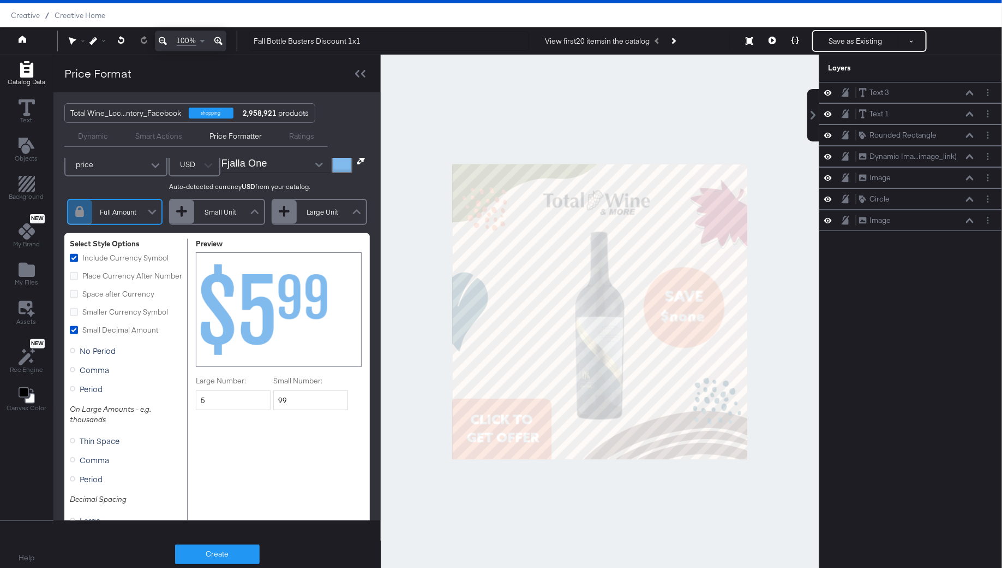
scroll to position [0, 0]
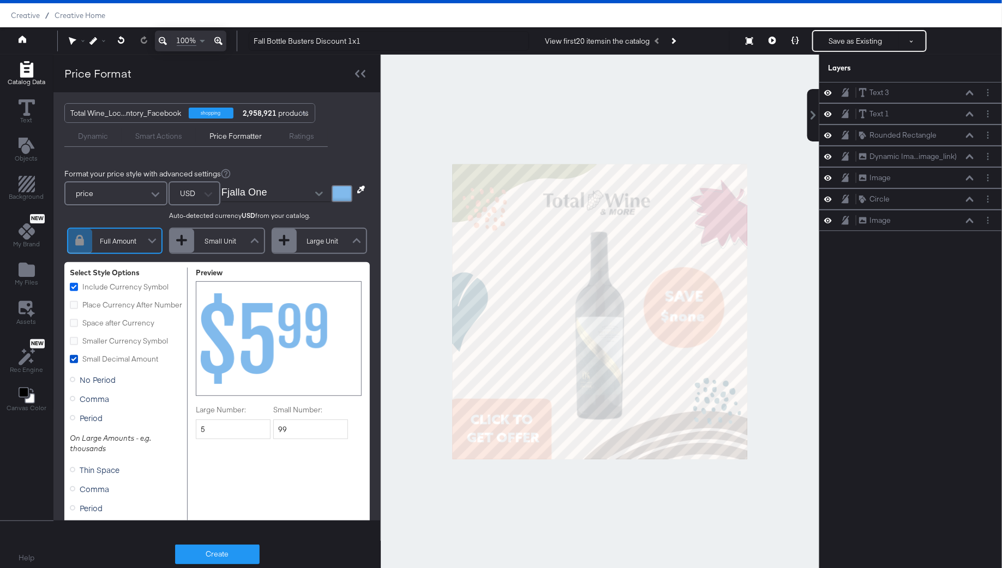
click at [71, 287] on icon at bounding box center [74, 287] width 8 height 8
click at [0, 0] on input "Include Currency Symbol" at bounding box center [0, 0] width 0 height 0
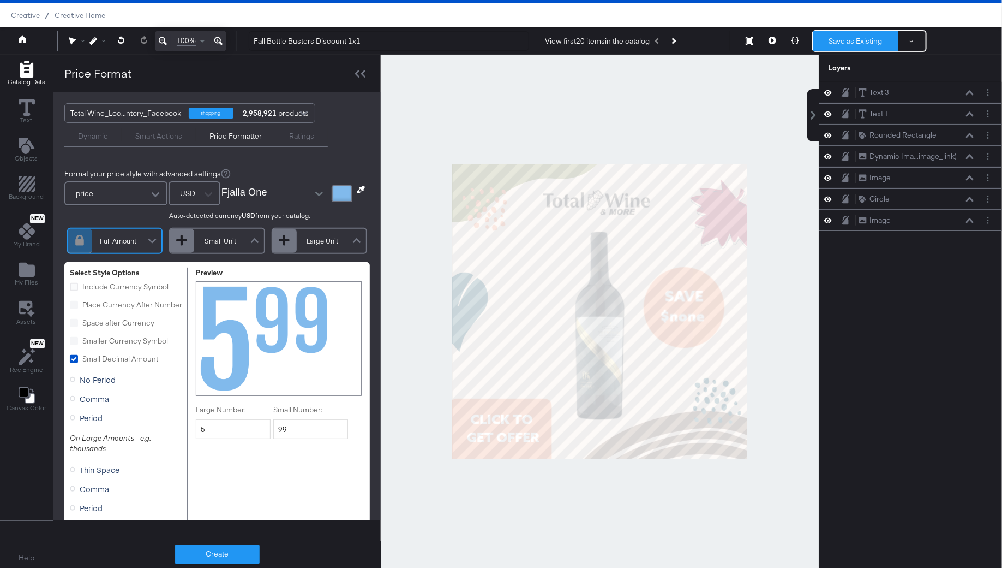
click at [876, 44] on button "Save as Existing" at bounding box center [856, 41] width 85 height 20
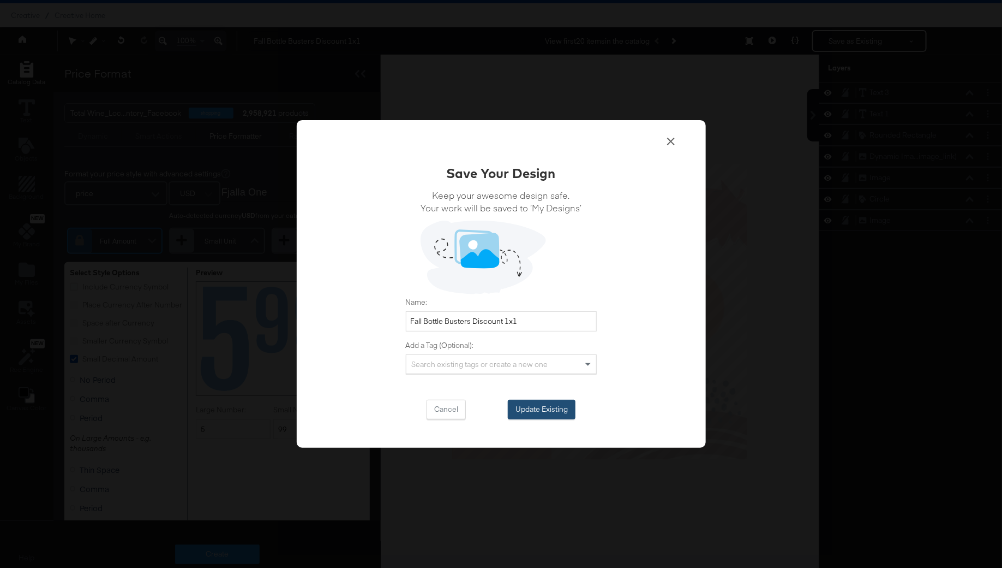
click at [530, 414] on button "Update Existing" at bounding box center [542, 409] width 68 height 20
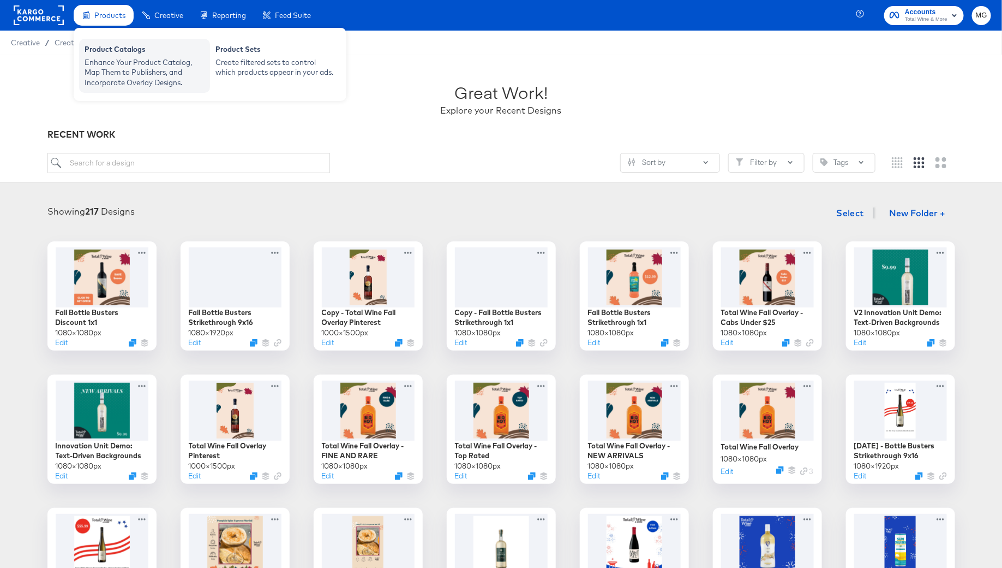
click at [110, 65] on div "Enhance Your Product Catalog, Map Them to Publishers, and Incorporate Overlay D…" at bounding box center [145, 72] width 120 height 31
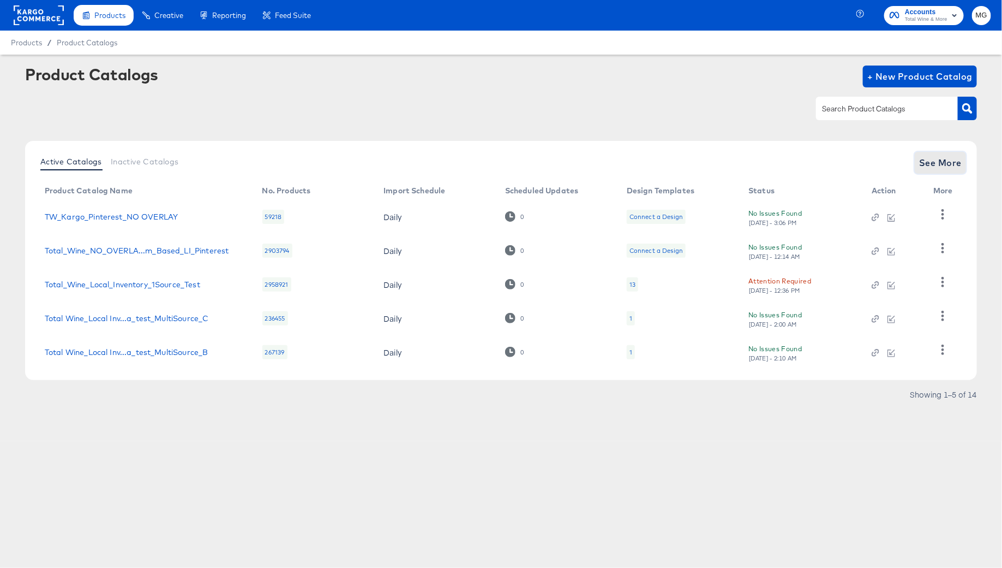
click at [952, 157] on span "See More" at bounding box center [941, 162] width 43 height 15
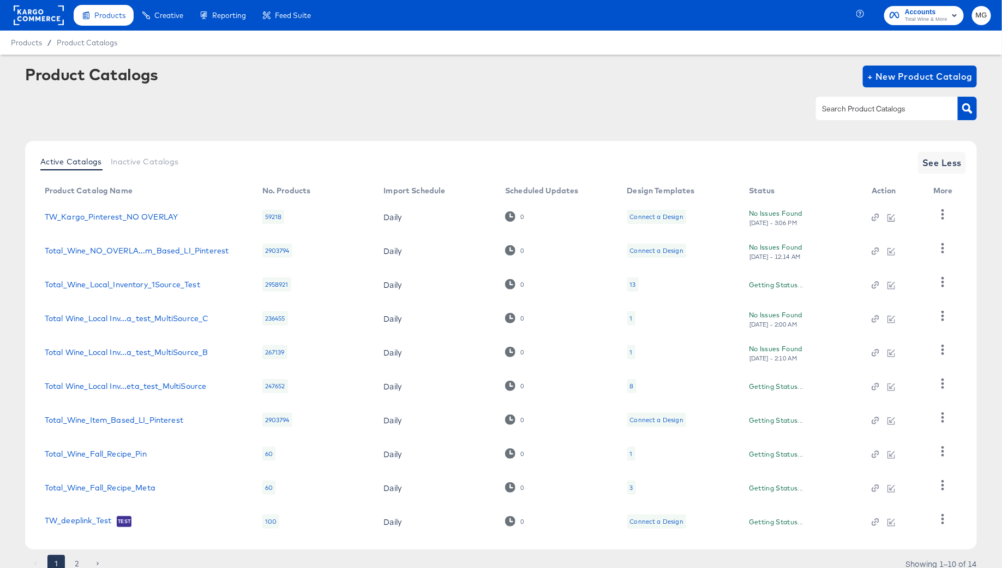
scroll to position [42, 0]
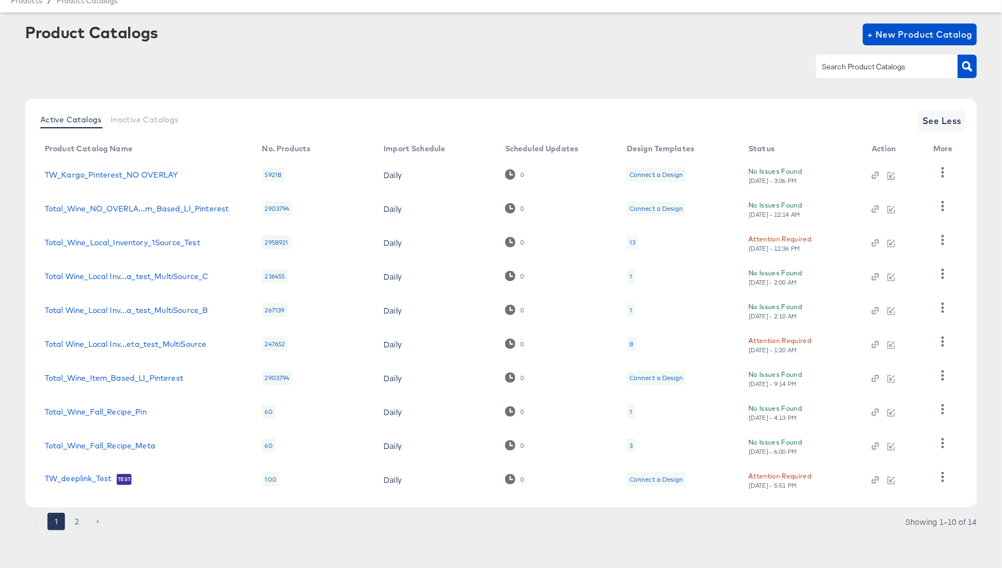
click at [77, 525] on button "2" at bounding box center [76, 520] width 17 height 17
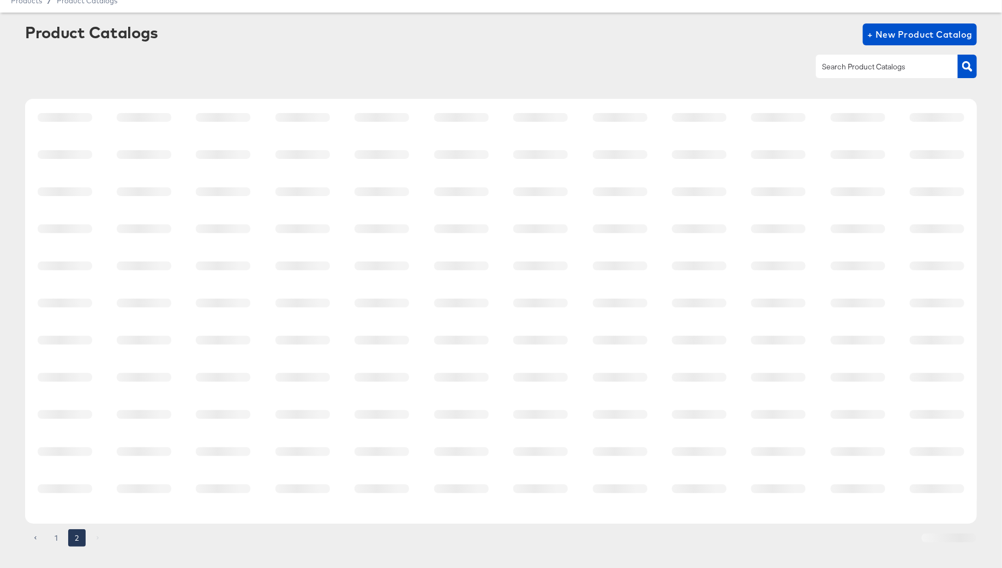
scroll to position [0, 0]
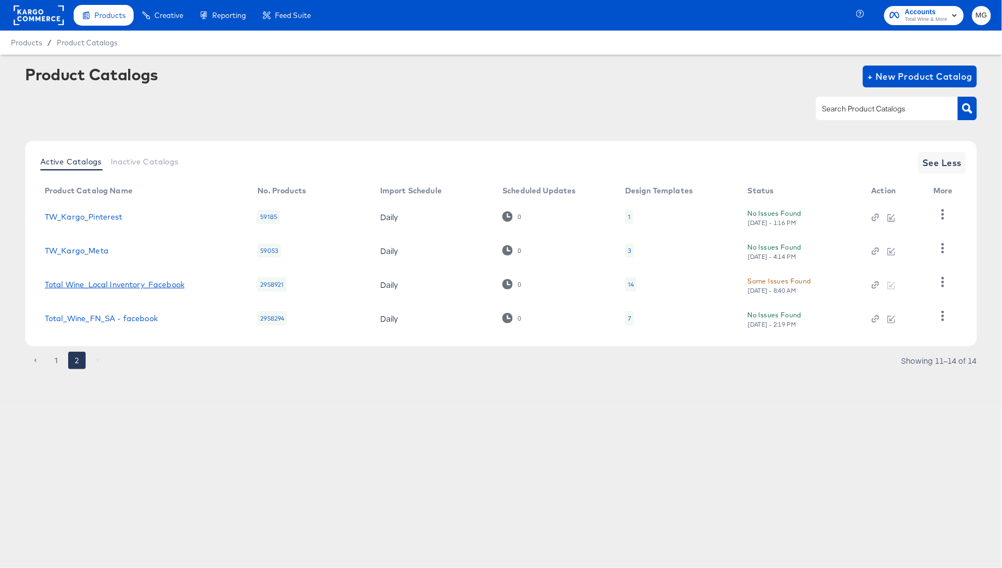
click at [128, 284] on link "Total Wine_Local Inventory_Facebook" at bounding box center [115, 284] width 140 height 9
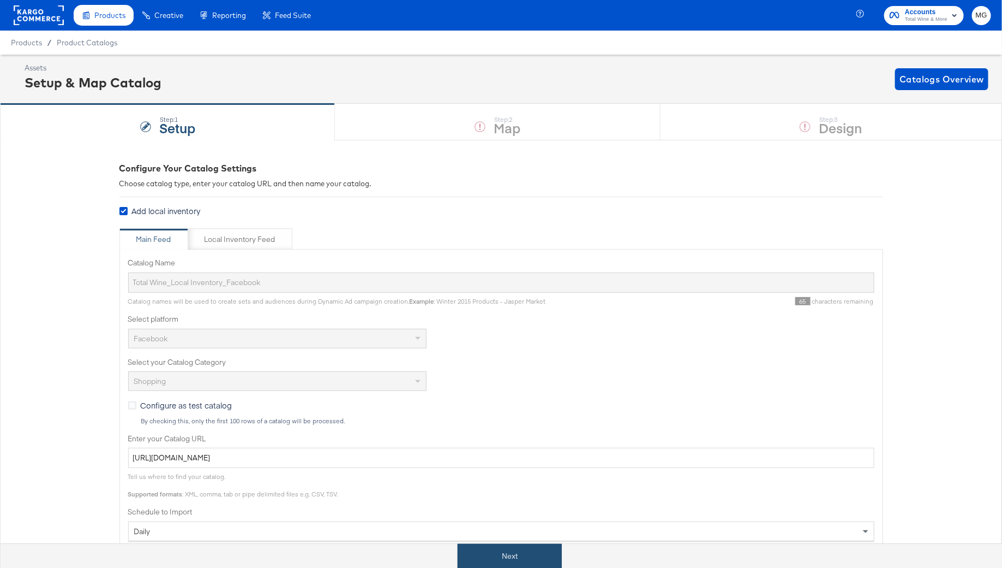
click at [516, 550] on button "Next" at bounding box center [510, 556] width 104 height 25
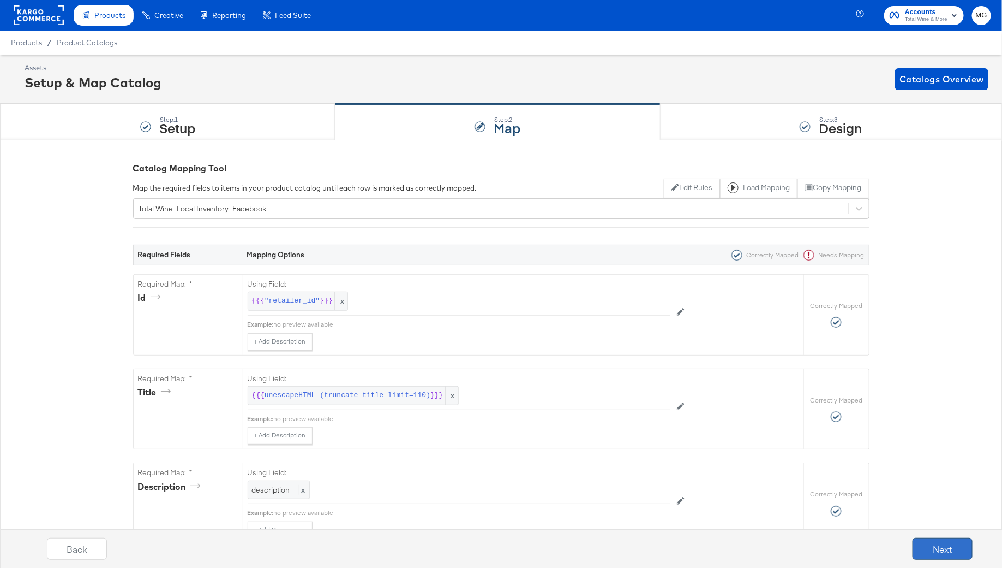
click at [946, 542] on button "Next" at bounding box center [943, 549] width 60 height 22
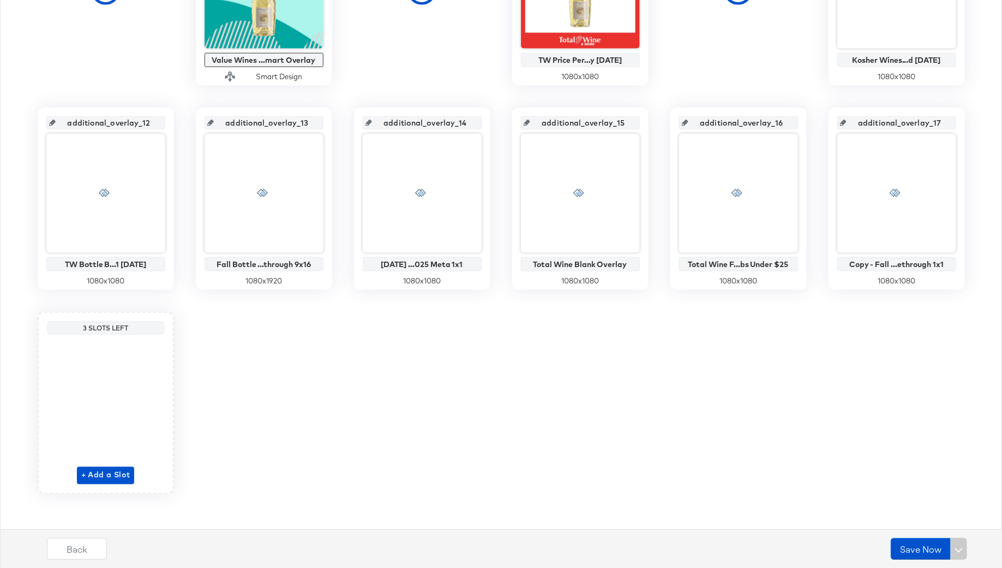
scroll to position [564, 0]
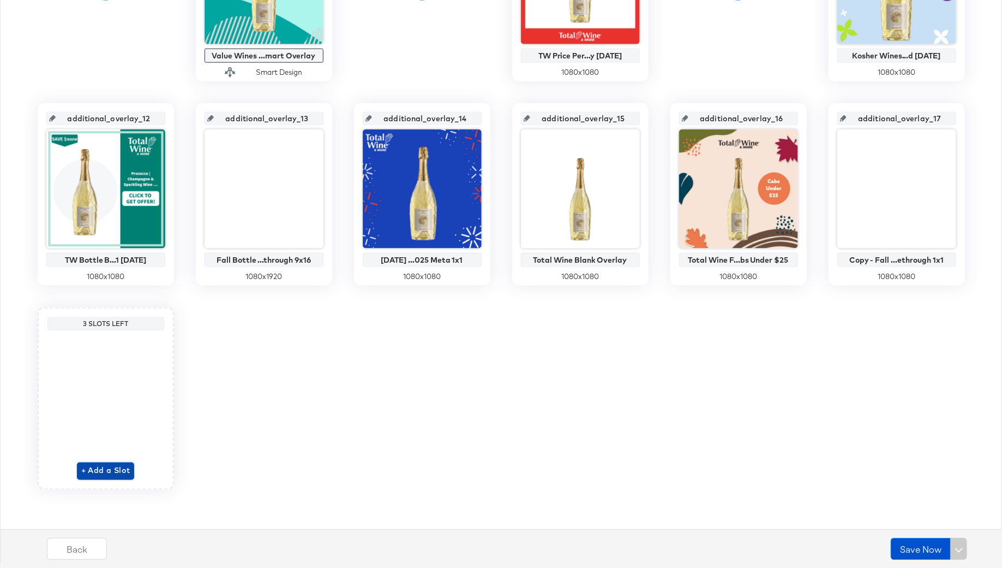
click at [119, 473] on span "+ Add a Slot" at bounding box center [105, 471] width 49 height 14
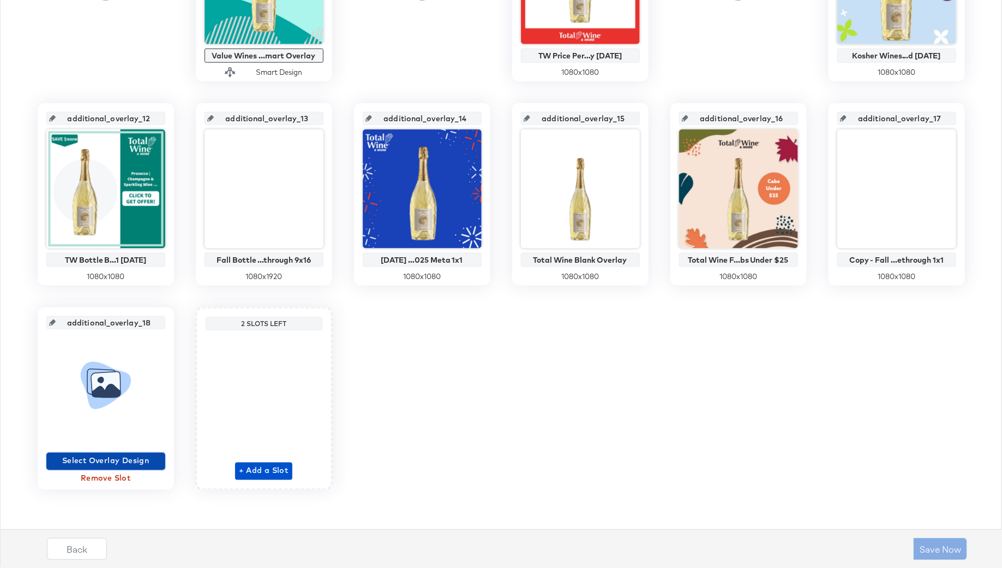
click at [117, 462] on span "Select Overlay Design" at bounding box center [106, 461] width 110 height 14
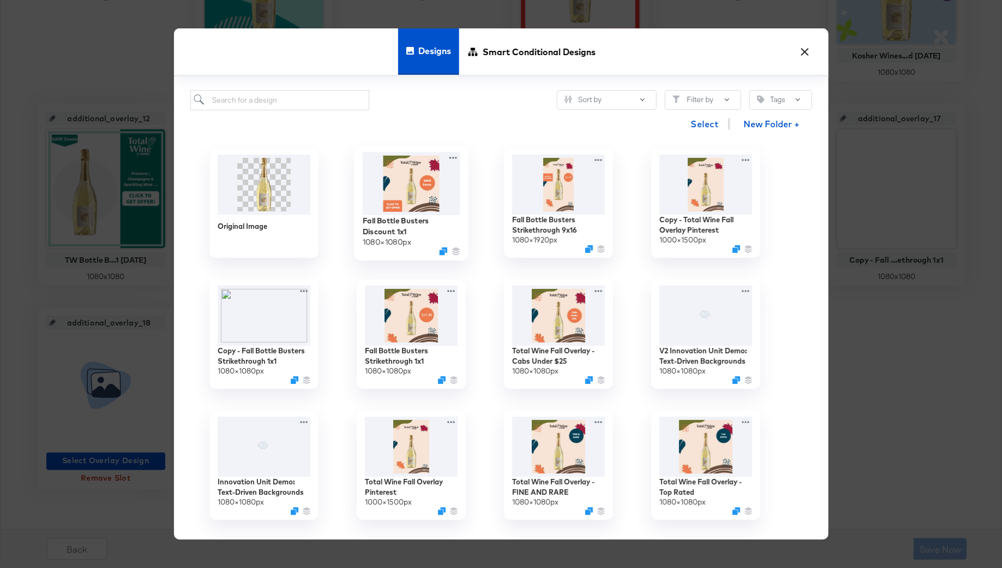
click at [418, 191] on img at bounding box center [411, 183] width 98 height 63
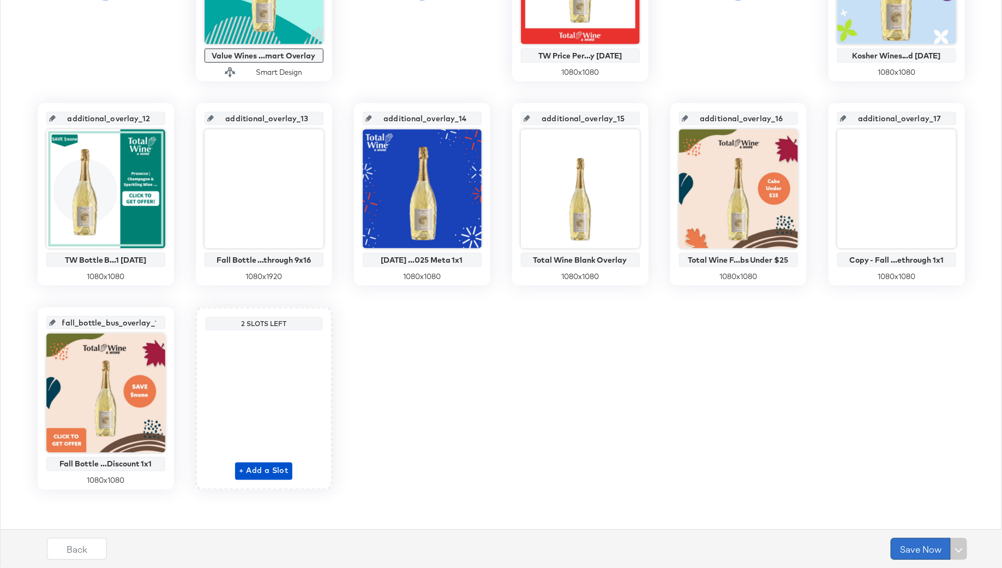
click at [920, 541] on button "Save Now" at bounding box center [921, 549] width 60 height 22
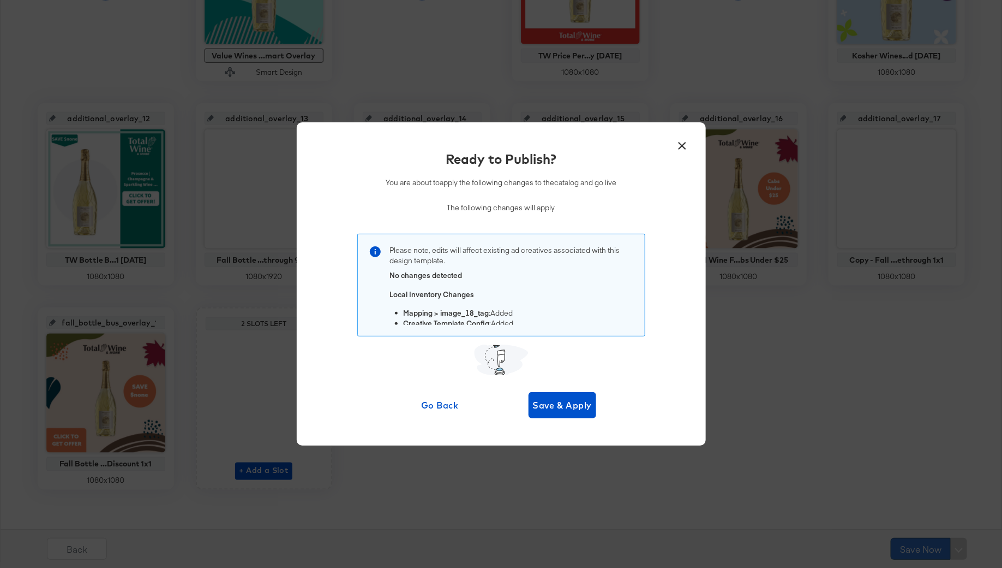
scroll to position [0, 0]
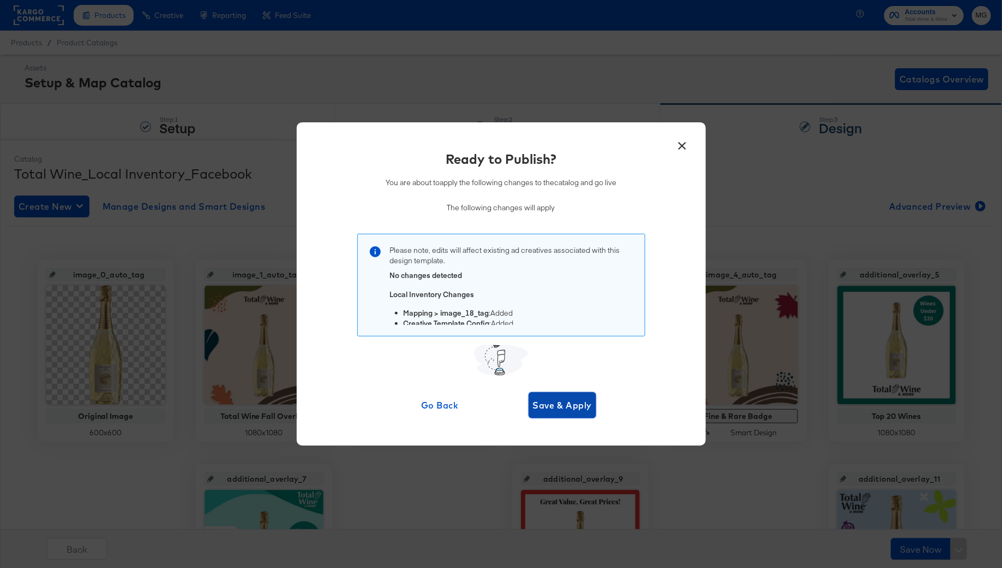
click at [569, 413] on button "Save & Apply" at bounding box center [563, 405] width 68 height 26
